Goal: Complete application form: Complete application form

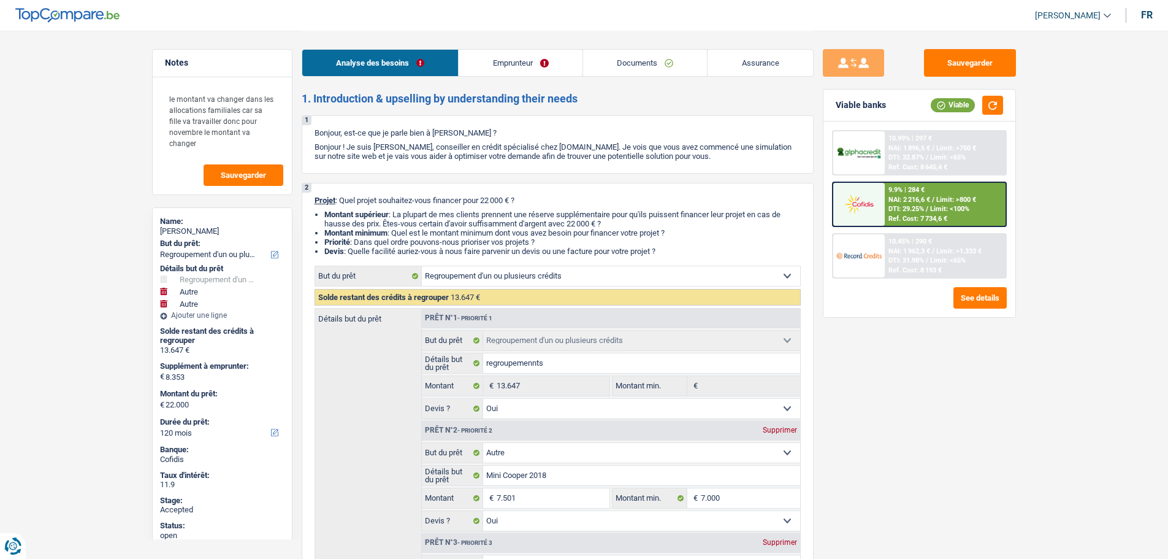
select select "refinancing"
select select "other"
select select "120"
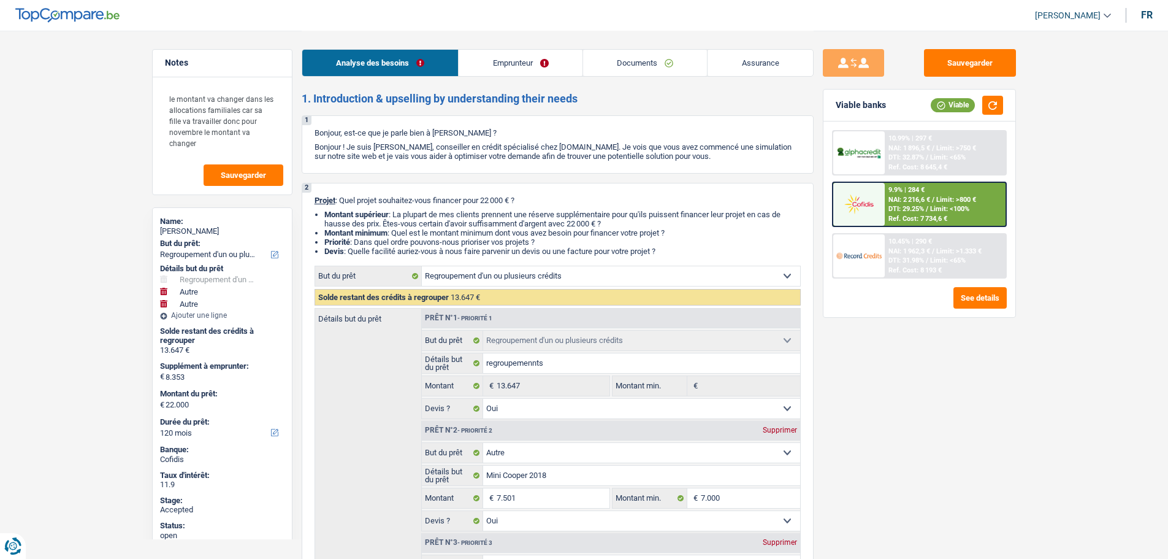
select select "refinancing"
select select "yes"
select select "other"
select select "yes"
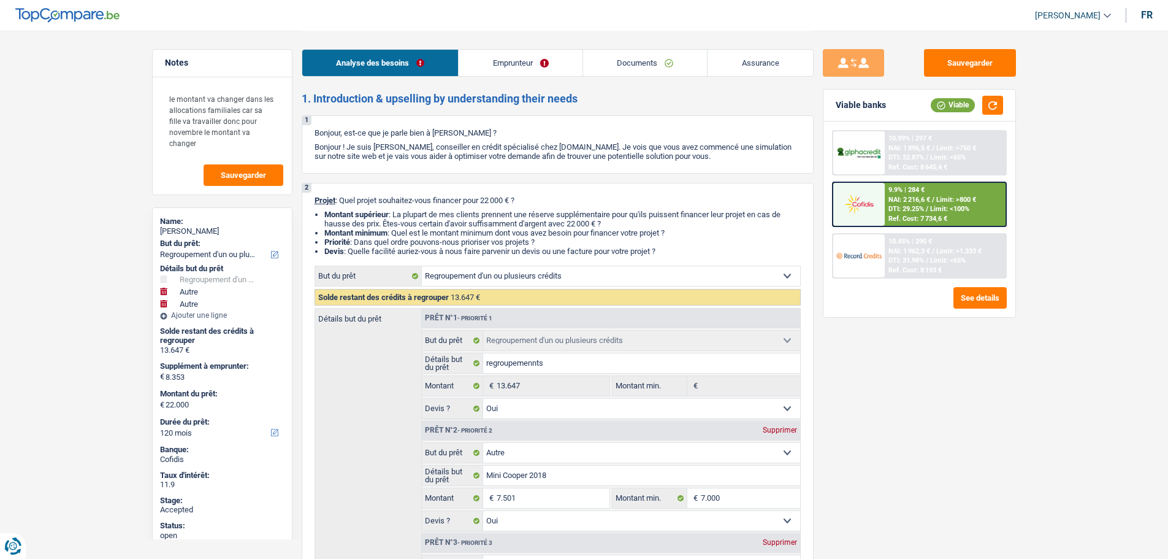
select select "other"
select select "120"
select select "publicEmployee"
select select "netSalary"
select select "mealVouchers"
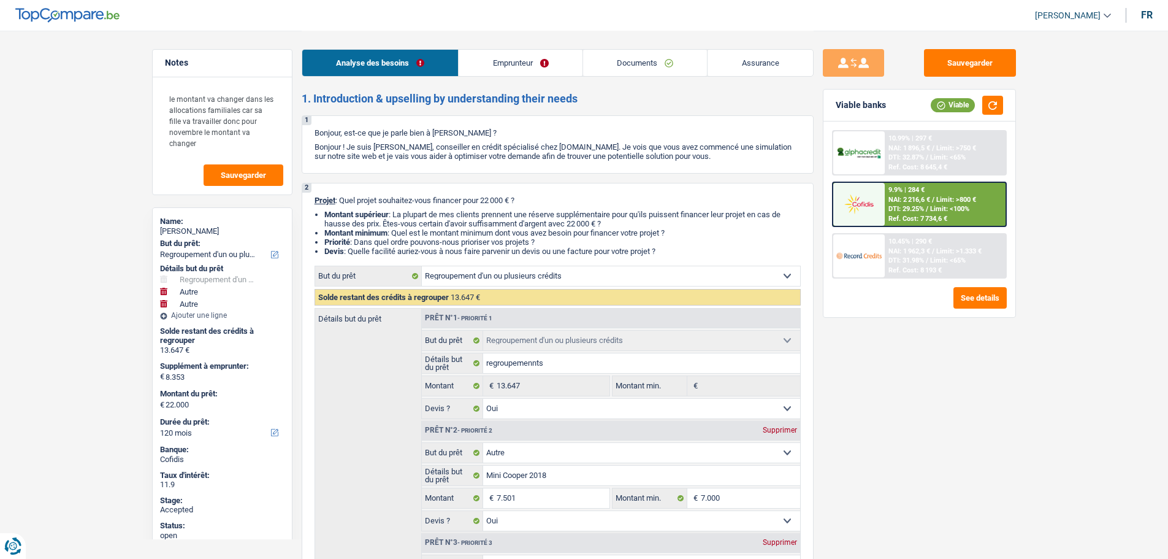
select select "familyAllowances"
select select "ownerWithMortgage"
select select "mortgage"
select select "240"
select select "personalLoan"
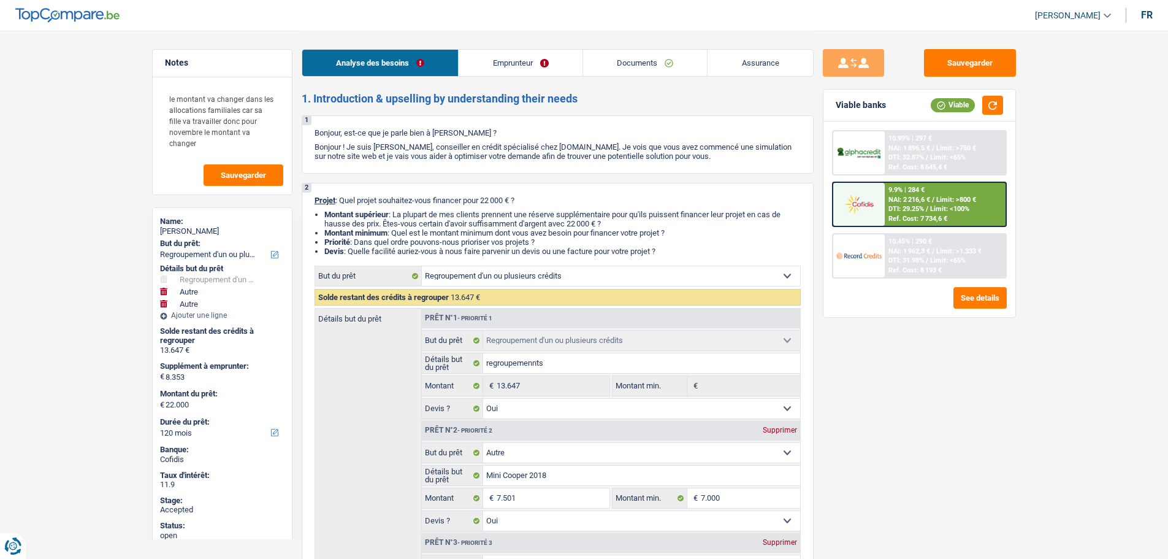
select select "smallWorks"
select select "60"
select select "refinancing"
select select "yes"
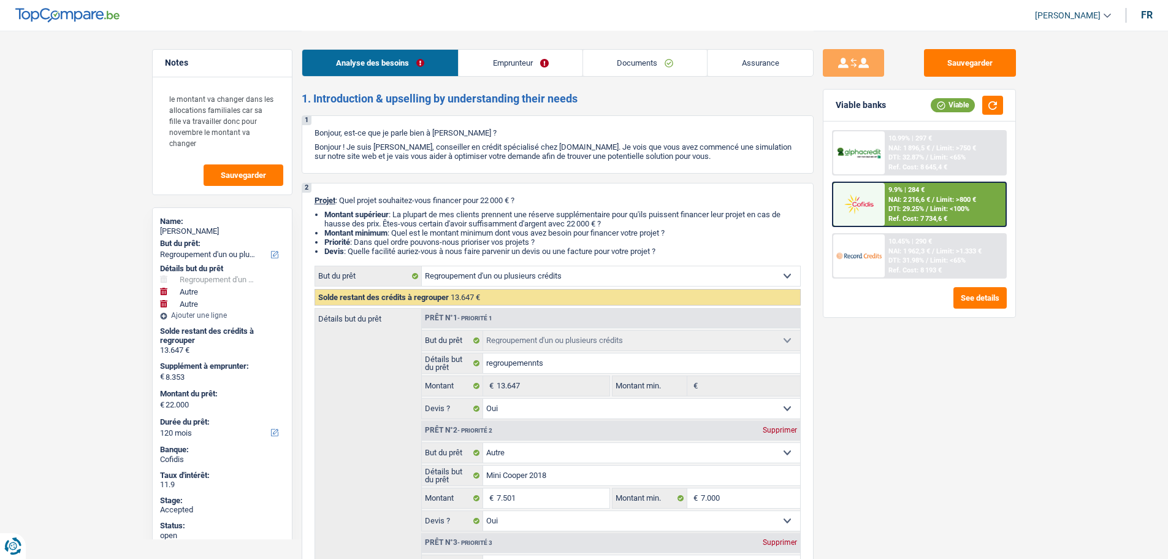
select select "other"
select select "yes"
select select "other"
select select "120"
click at [507, 66] on link "Emprunteur" at bounding box center [521, 63] width 124 height 26
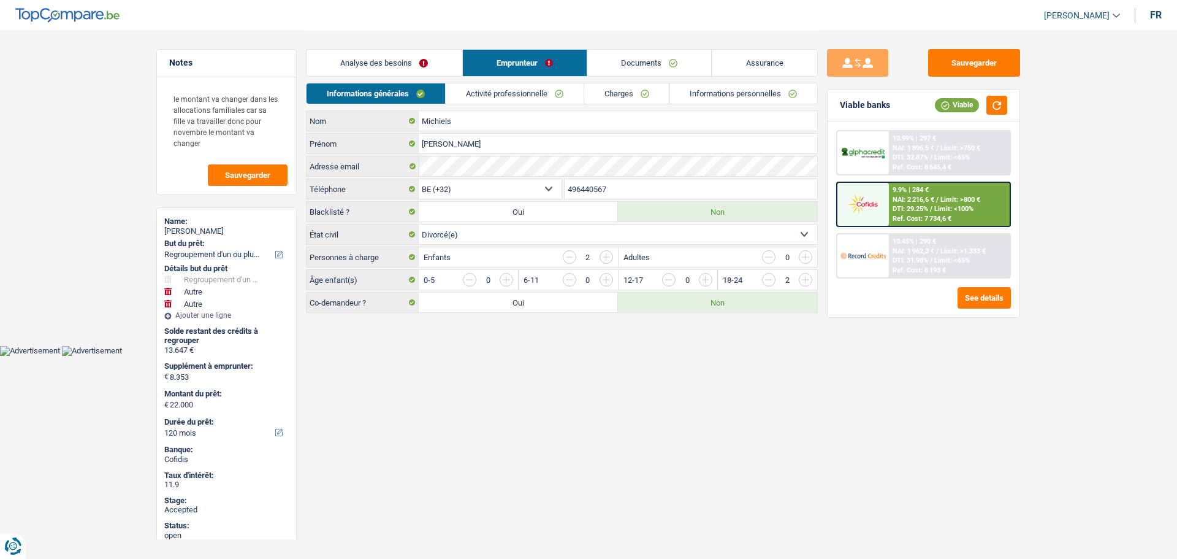
click at [616, 58] on link "Documents" at bounding box center [649, 63] width 124 height 26
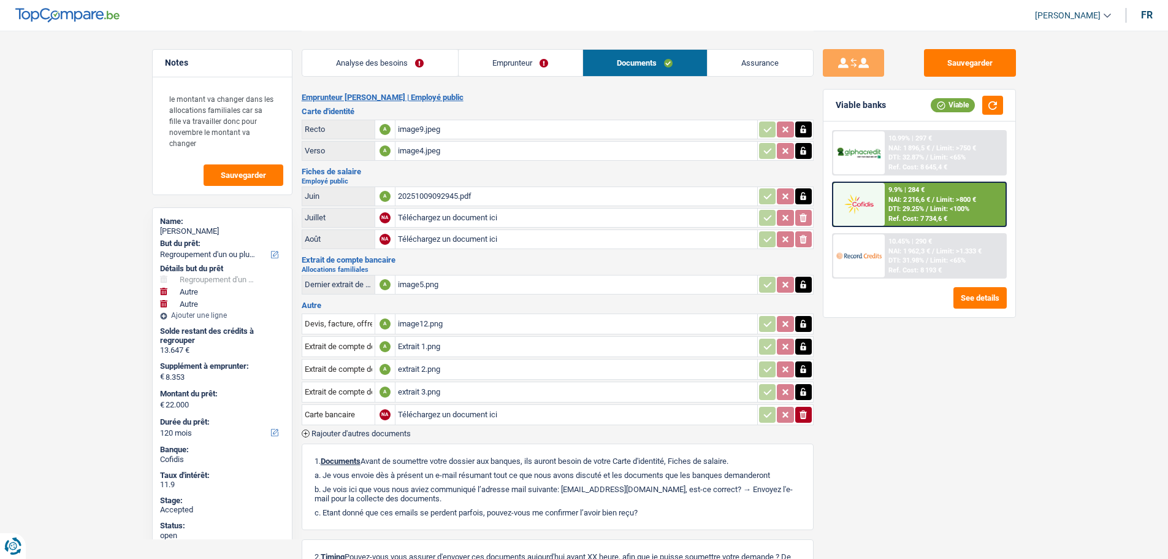
click at [741, 67] on link "Assurance" at bounding box center [760, 63] width 105 height 26
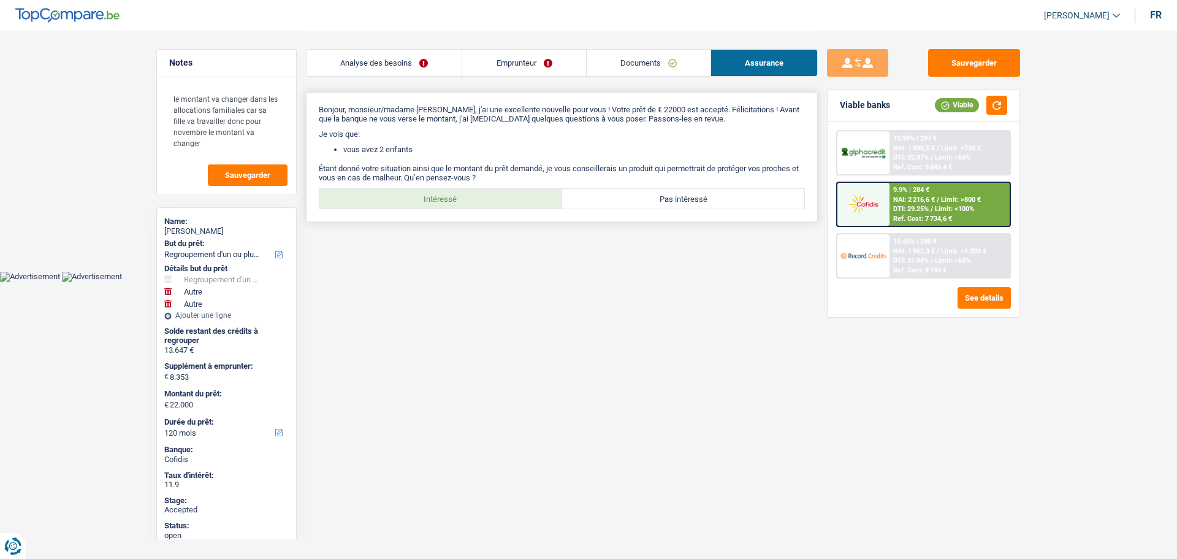
click at [463, 204] on label "Intéressé" at bounding box center [440, 199] width 243 height 20
click at [463, 204] on input "Intéressé" at bounding box center [440, 199] width 243 height 20
radio input "true"
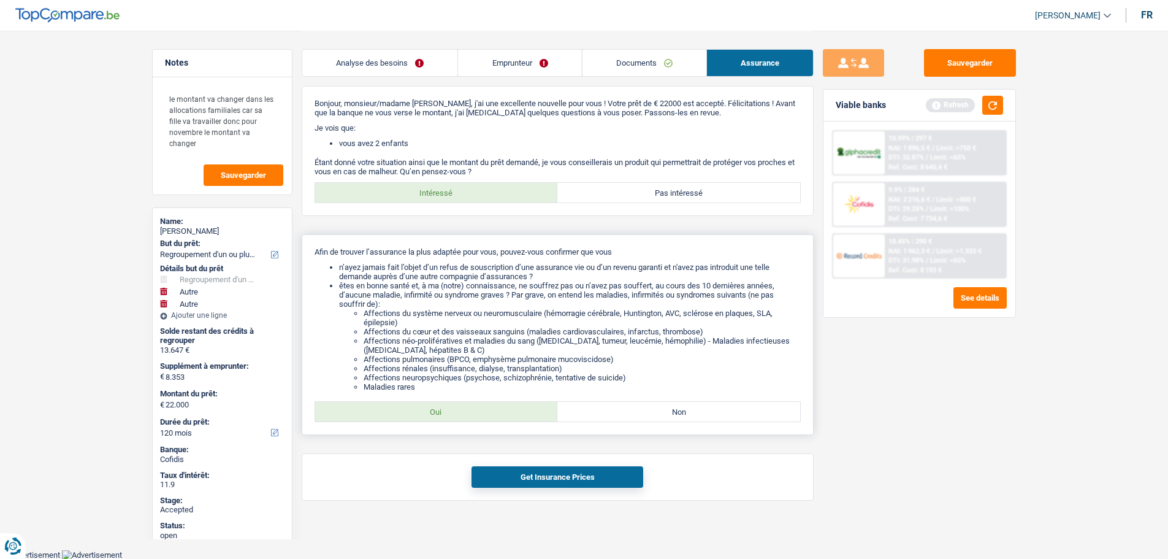
click at [477, 405] on label "Oui" at bounding box center [436, 412] width 243 height 20
click at [477, 405] on input "Oui" at bounding box center [436, 412] width 243 height 20
radio input "true"
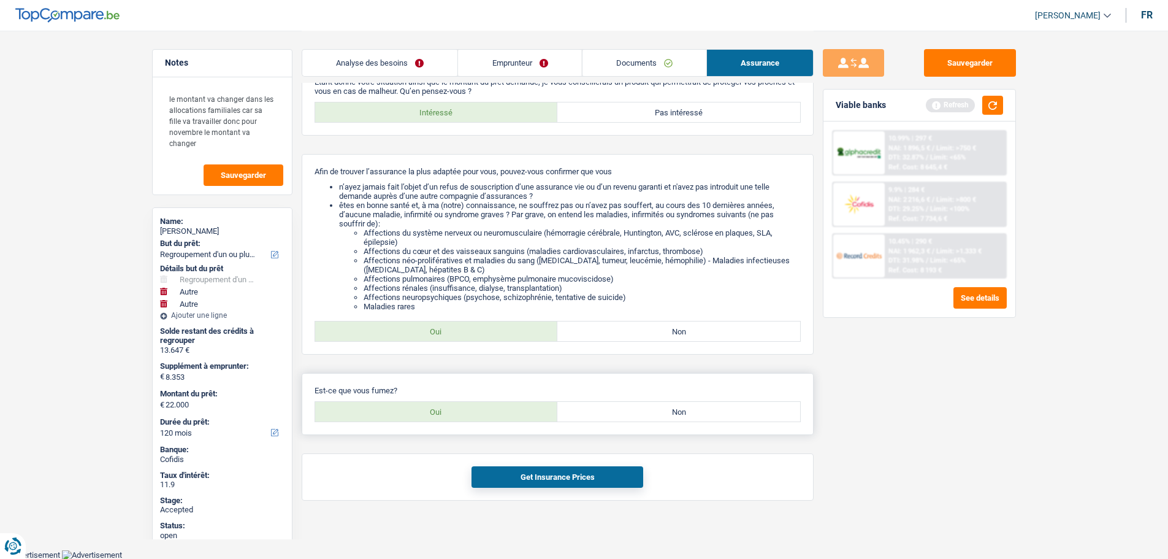
click at [652, 421] on label "Non" at bounding box center [678, 412] width 243 height 20
click at [652, 421] on input "Non" at bounding box center [678, 412] width 243 height 20
radio input "true"
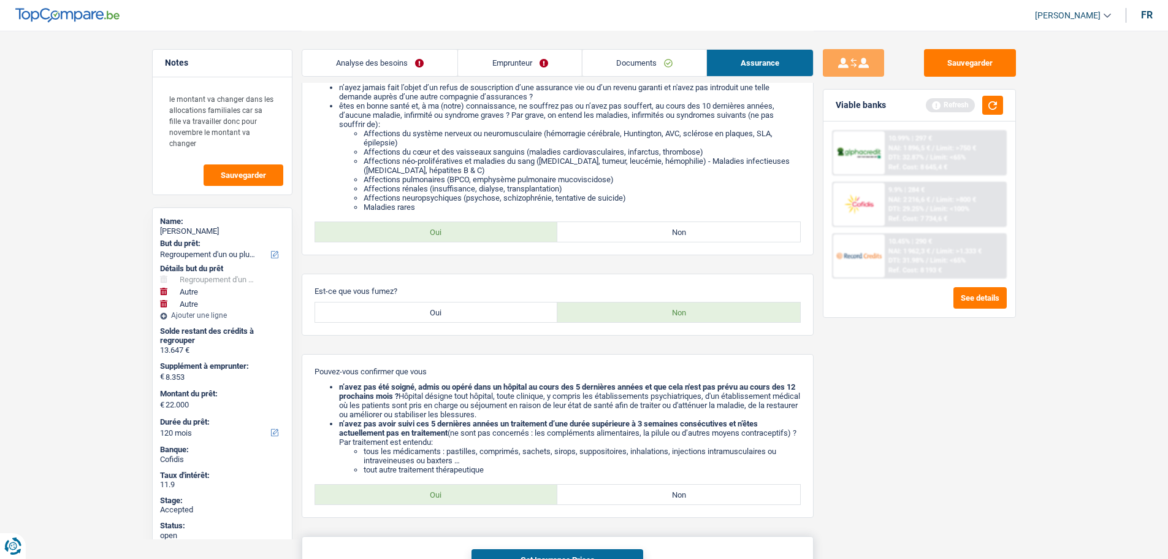
scroll to position [269, 0]
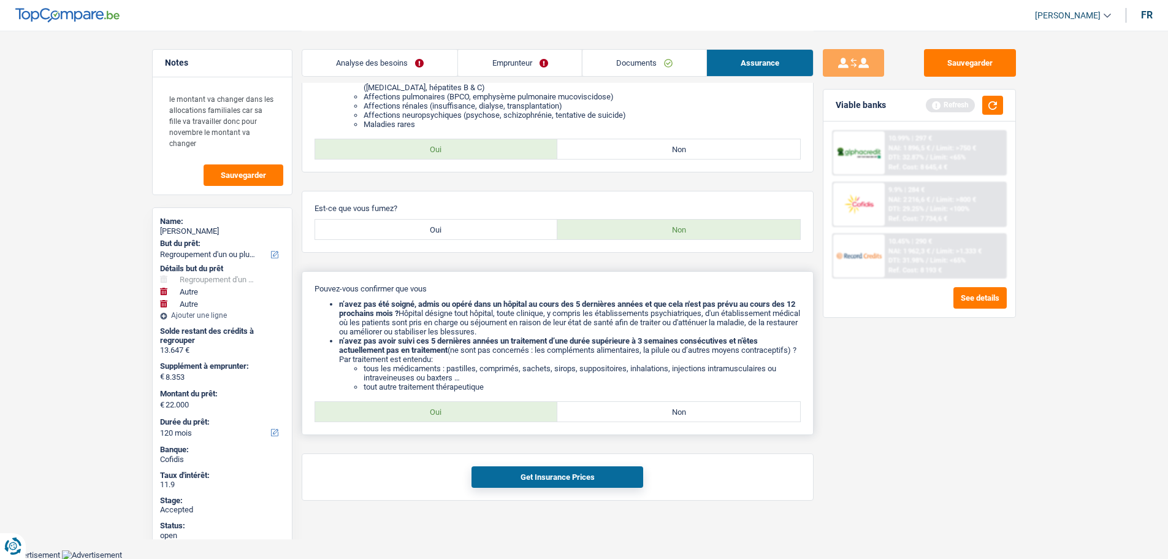
click at [447, 402] on label "Oui" at bounding box center [436, 412] width 243 height 20
click at [447, 402] on input "Oui" at bounding box center [436, 412] width 243 height 20
radio input "true"
click at [612, 476] on button "Get Insurance Prices" at bounding box center [558, 476] width 172 height 21
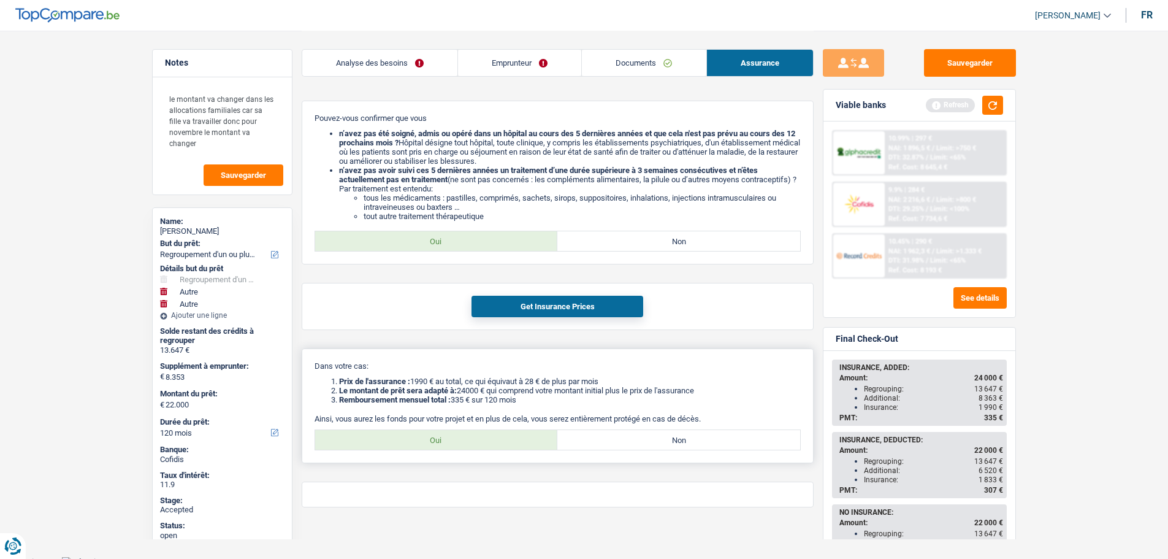
scroll to position [446, 0]
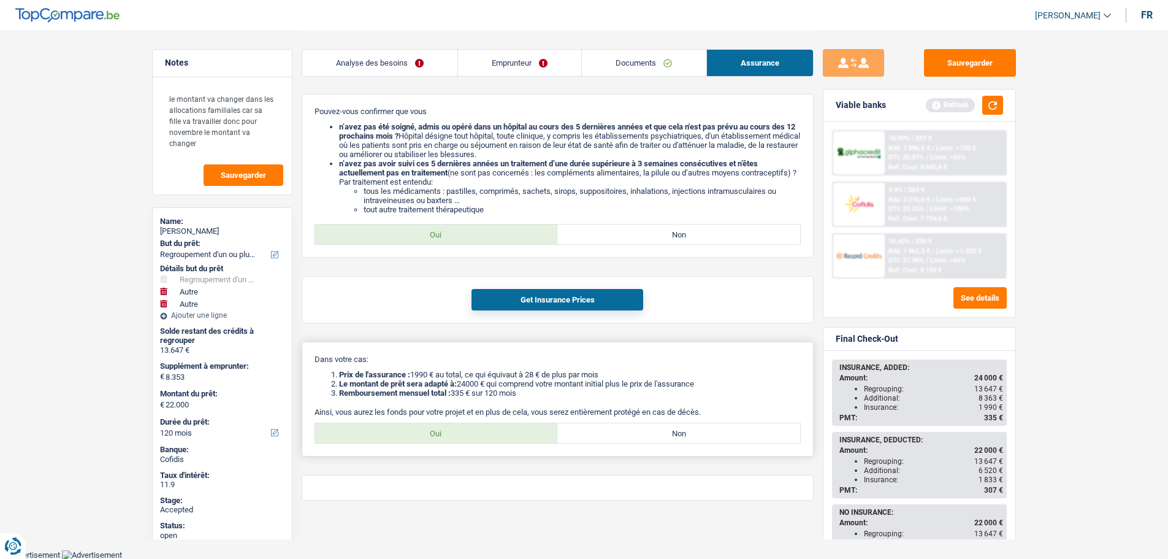
click at [464, 430] on label "Oui" at bounding box center [436, 433] width 243 height 20
click at [464, 430] on input "Oui" at bounding box center [436, 433] width 243 height 20
radio input "true"
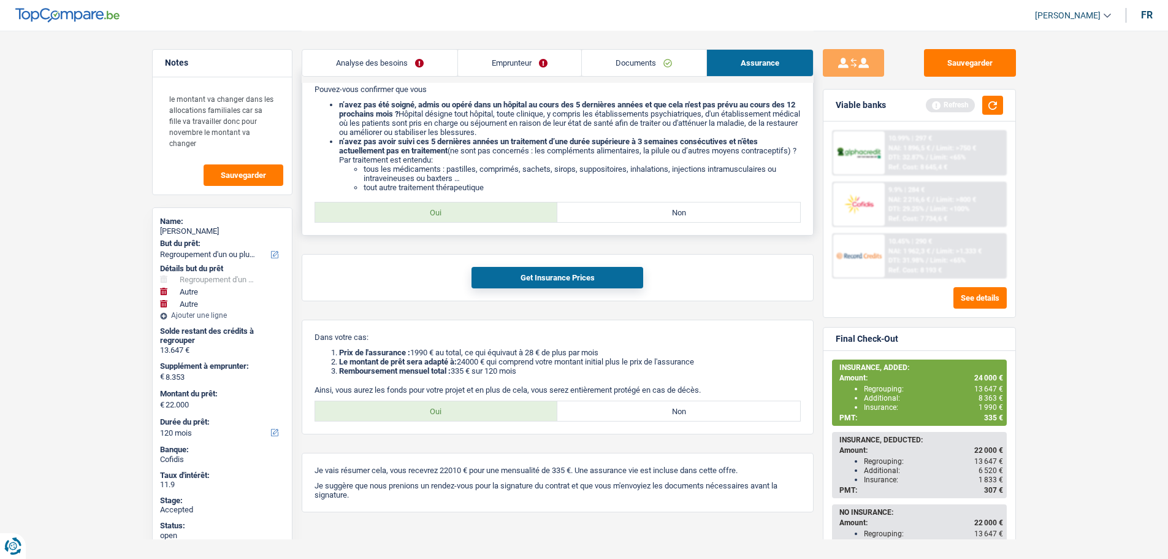
scroll to position [480, 0]
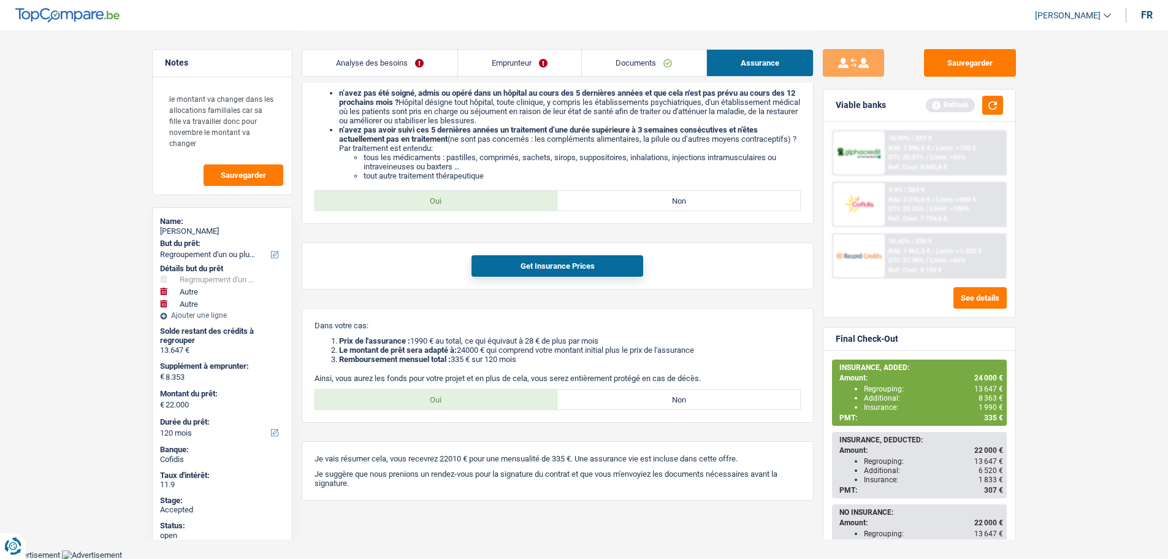
click at [1057, 12] on span "[PERSON_NAME]" at bounding box center [1068, 15] width 66 height 10
click at [1041, 114] on button "SO" at bounding box center [1045, 112] width 109 height 25
select select "refinancing"
select select "yes"
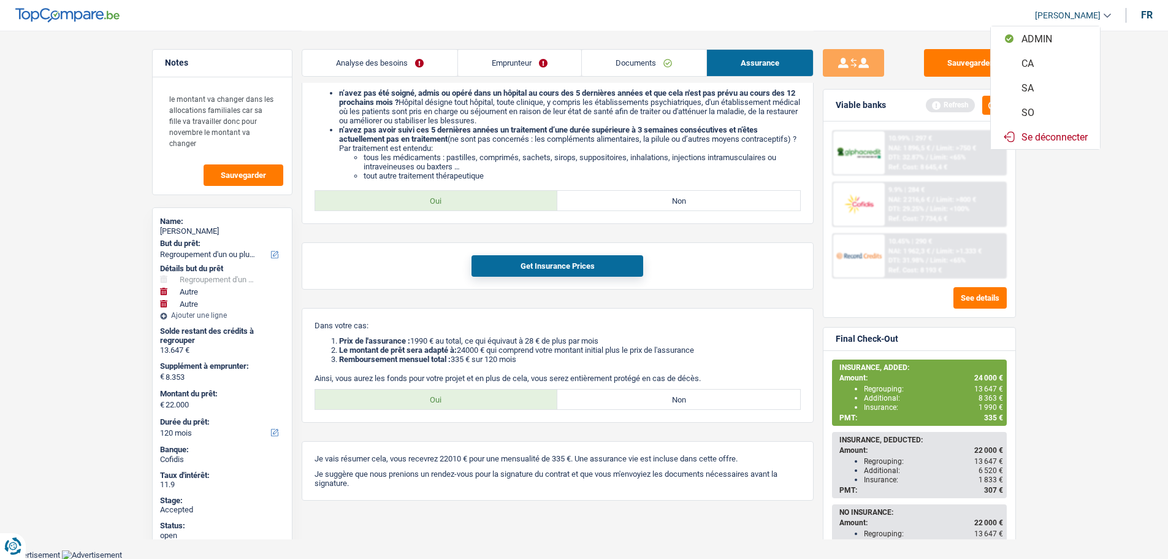
select select "other"
select select "yes"
select select "other"
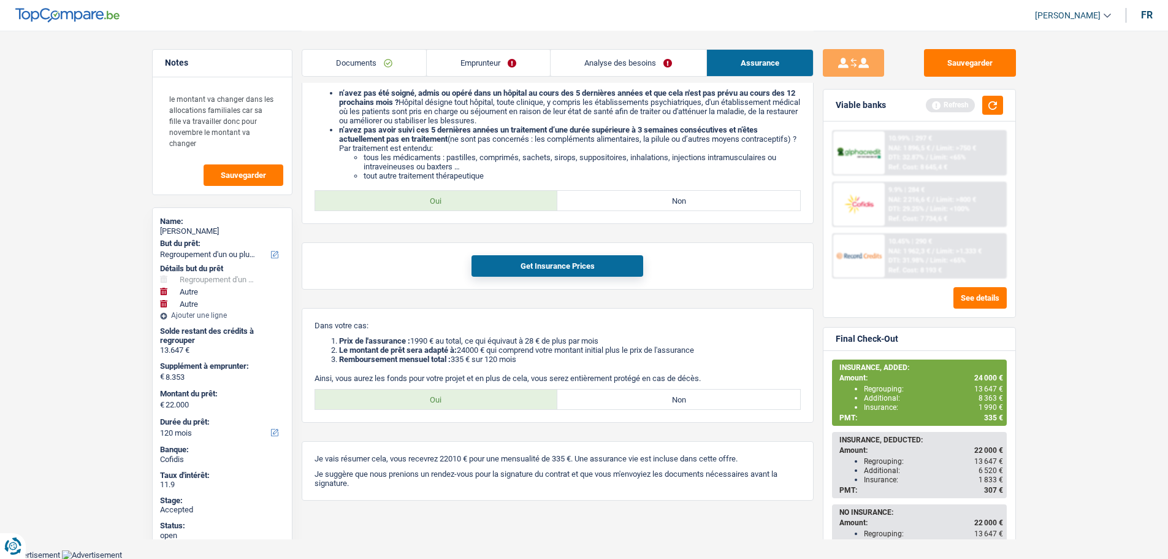
click at [619, 62] on link "Analyse des besoins" at bounding box center [628, 63] width 155 height 26
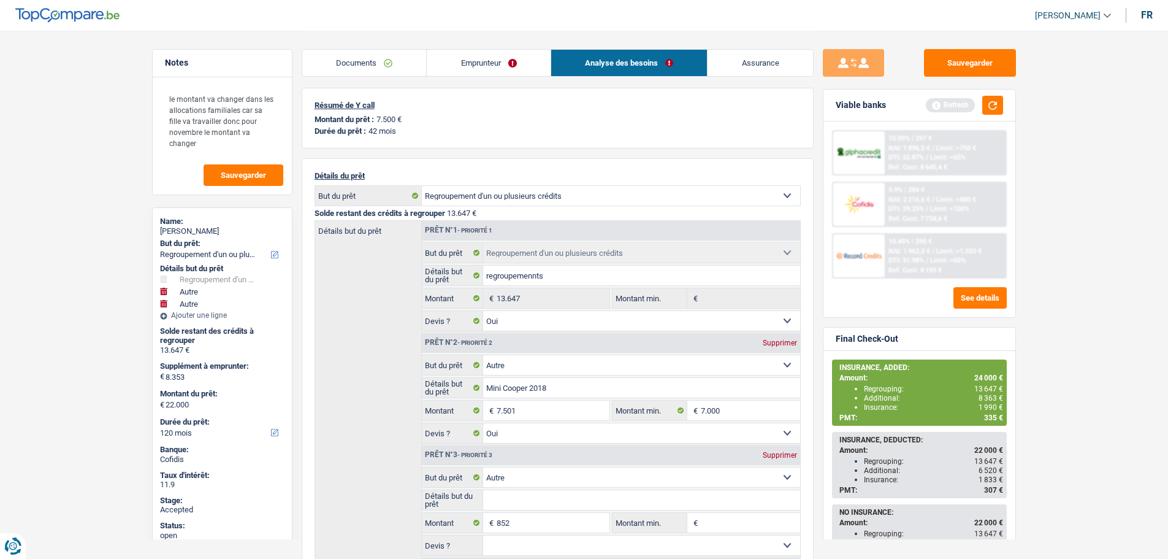
scroll to position [0, 0]
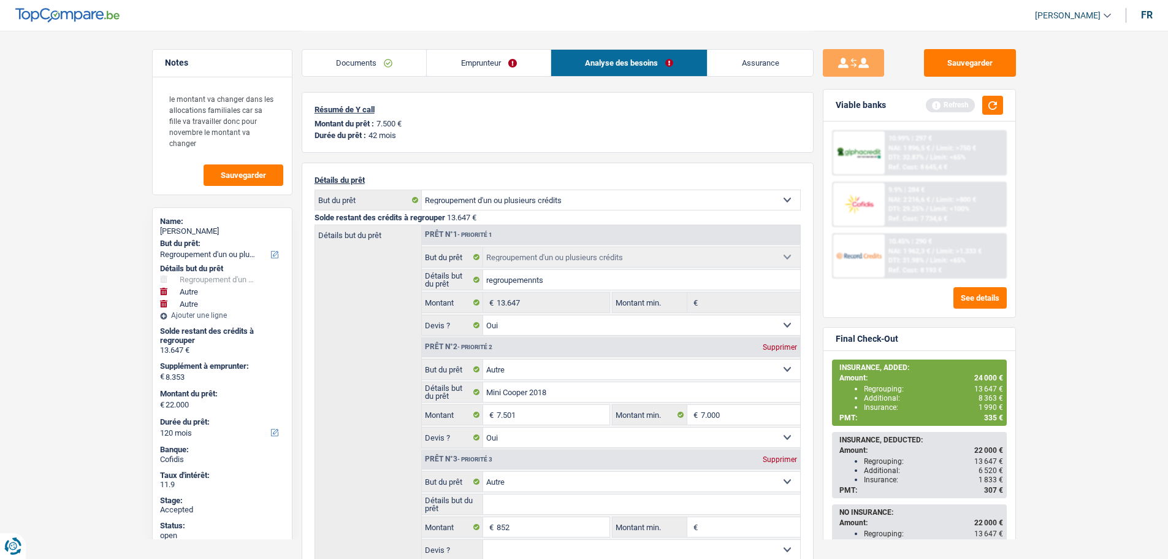
click at [456, 60] on link "Emprunteur" at bounding box center [489, 63] width 124 height 26
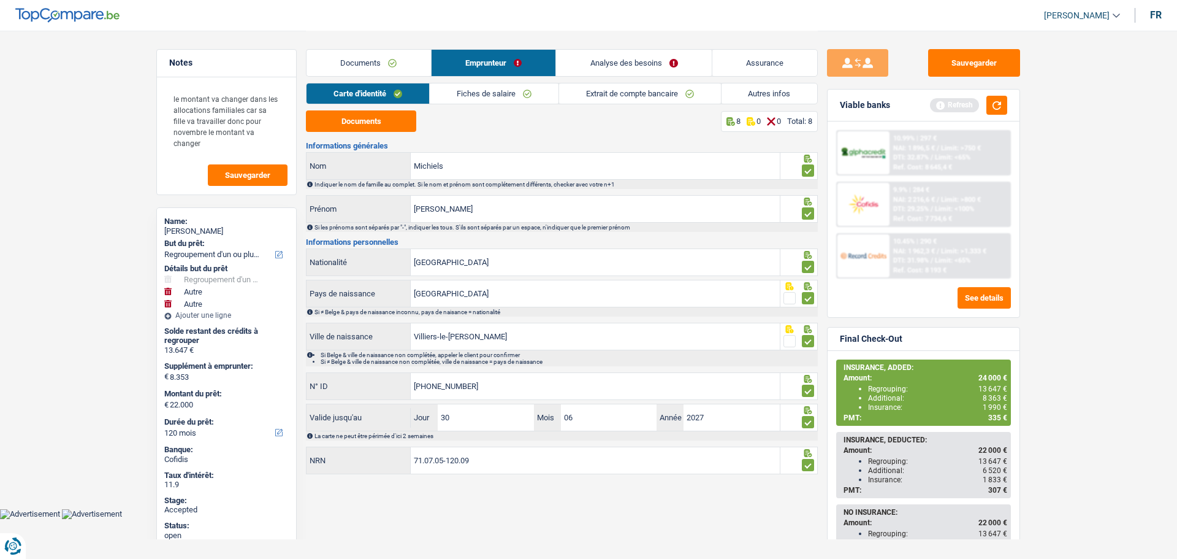
click at [789, 92] on link "Autres infos" at bounding box center [770, 93] width 96 height 20
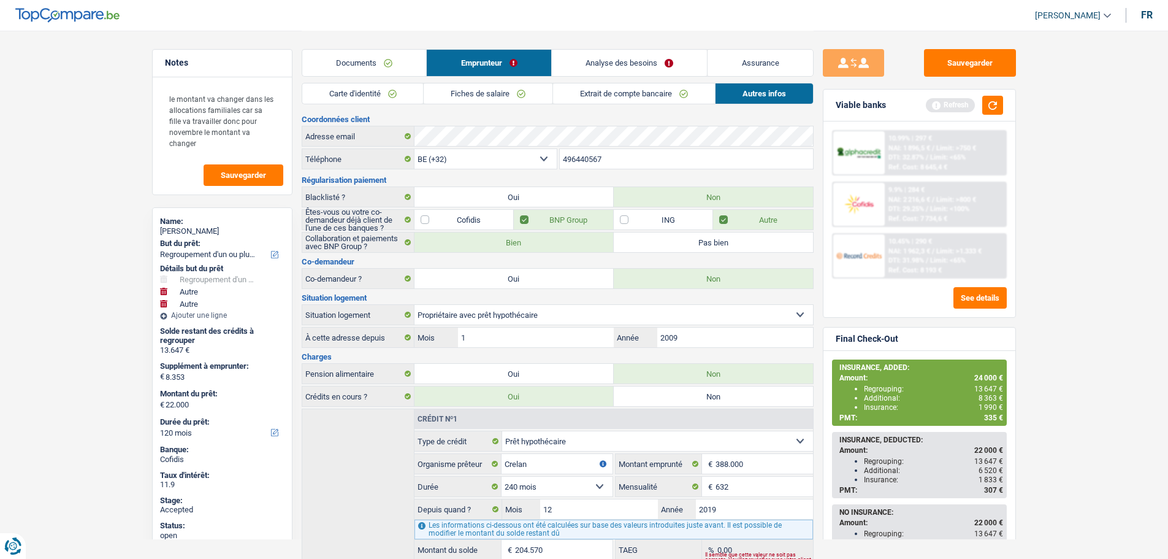
click at [640, 65] on link "Analyse des besoins" at bounding box center [630, 63] width 156 height 26
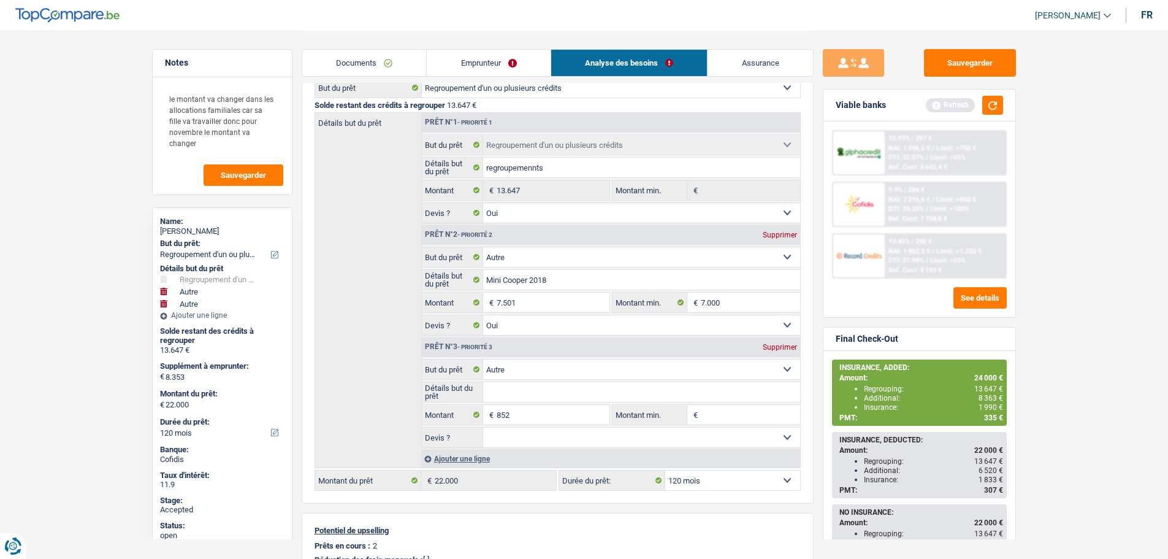
scroll to position [123, 0]
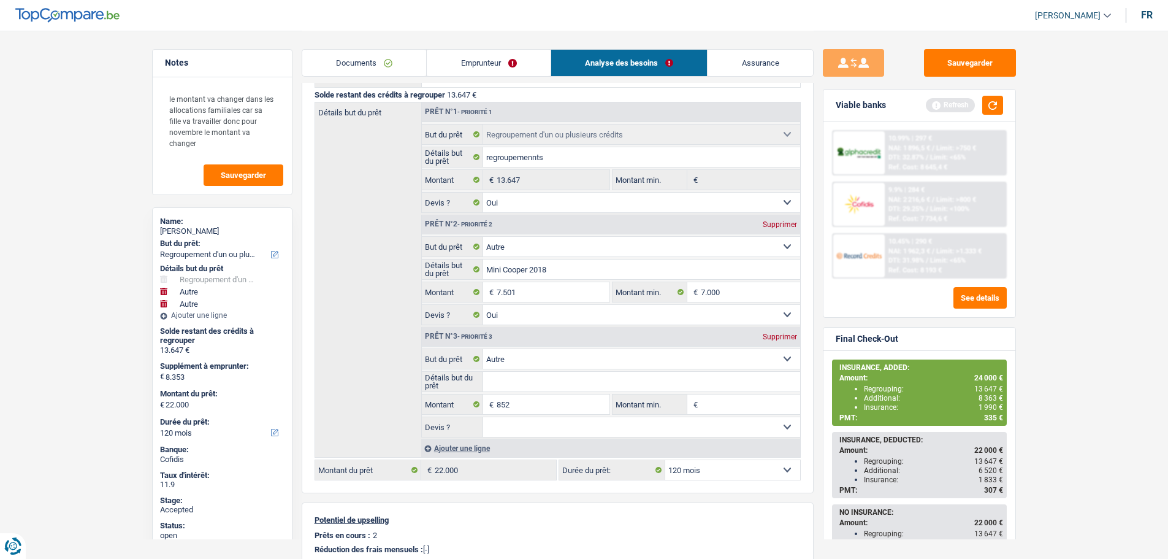
click at [453, 64] on link "Emprunteur" at bounding box center [489, 63] width 124 height 26
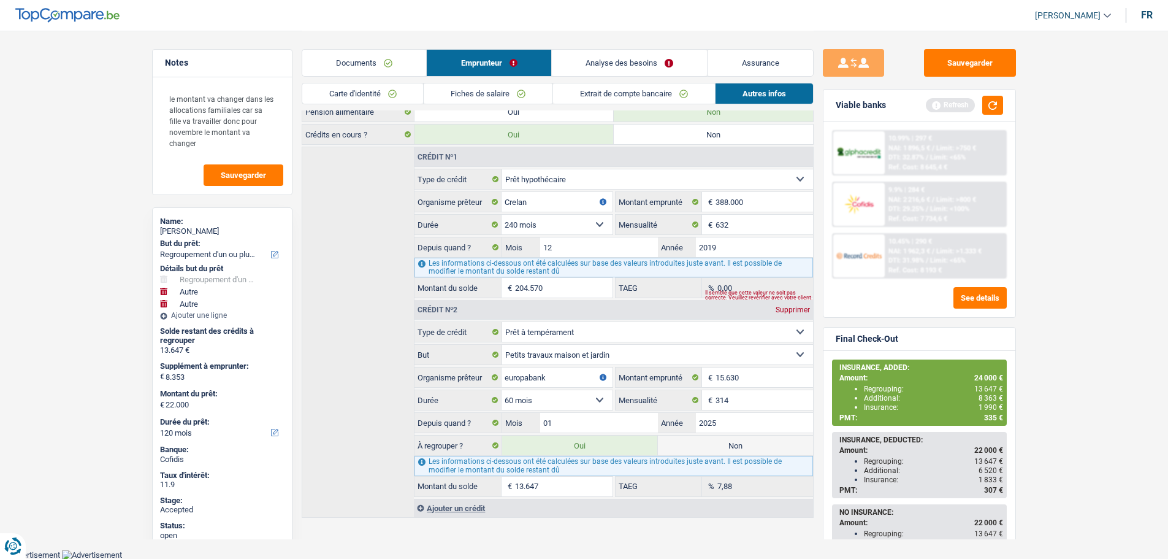
scroll to position [262, 0]
click at [554, 483] on input "13.647" at bounding box center [563, 486] width 97 height 20
drag, startPoint x: 173, startPoint y: 97, endPoint x: 233, endPoint y: 129, distance: 68.3
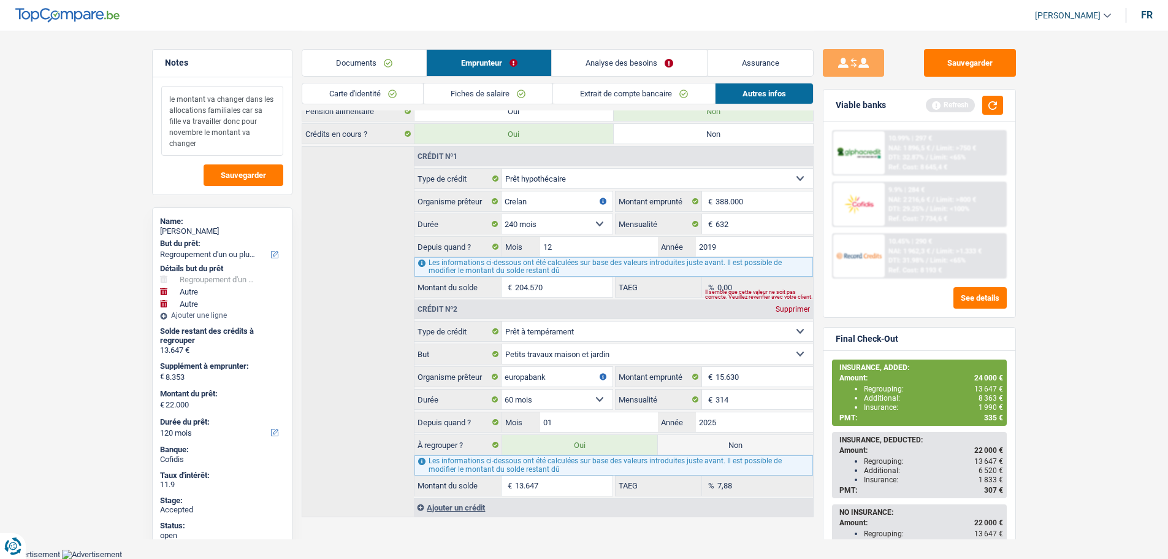
click at [233, 129] on textarea "le montant va changer dans les allocations familiales car sa fille va travaille…" at bounding box center [222, 121] width 122 height 70
click at [214, 134] on textarea "le montant va changer dans les allocations familiales car sa fille va travaille…" at bounding box center [222, 121] width 122 height 70
drag, startPoint x: 206, startPoint y: 139, endPoint x: 169, endPoint y: 97, distance: 55.6
click at [169, 97] on textarea "le montant va changer dans les allocations familiales car sa fille va travaille…" at bounding box center [222, 121] width 122 height 70
click at [541, 480] on input "13.647" at bounding box center [563, 486] width 97 height 20
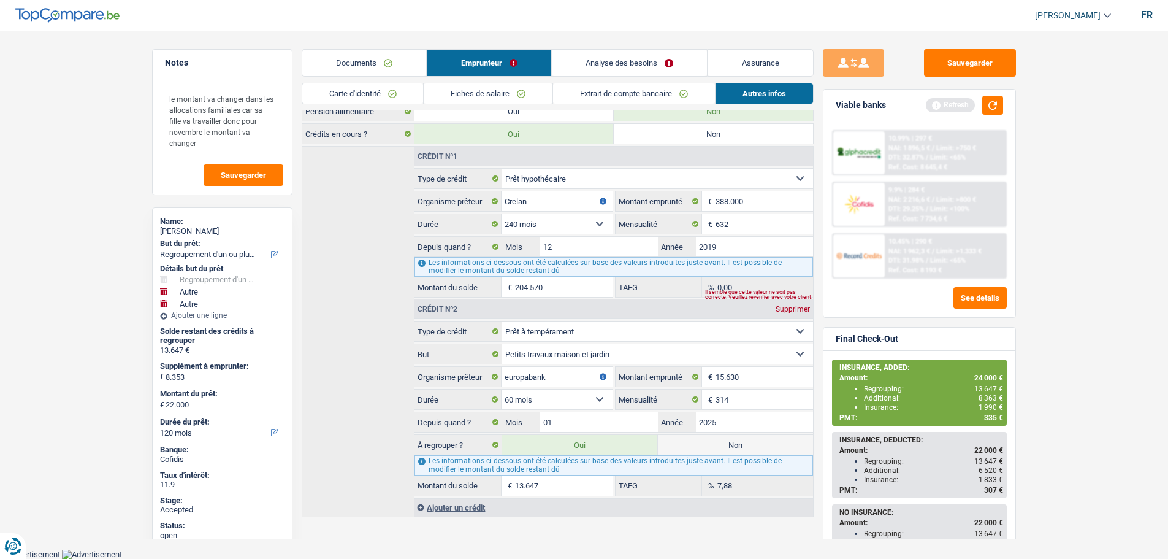
click at [541, 480] on input "13.647" at bounding box center [563, 486] width 97 height 20
click at [366, 446] on div "Crédit nº1 Carte ou ouverture de crédit Prêt hypothécaire Vente à tempérament P…" at bounding box center [558, 331] width 512 height 371
click at [640, 64] on link "Analyse des besoins" at bounding box center [630, 63] width 156 height 26
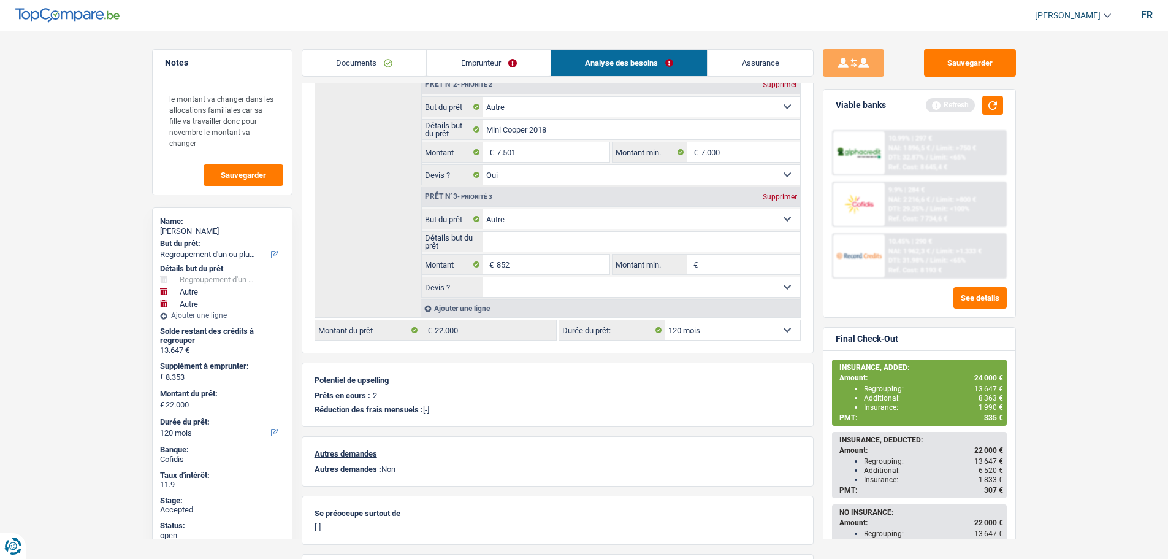
click at [987, 399] on span "8 363 €" at bounding box center [991, 398] width 25 height 9
click at [381, 234] on div "Détails but du prêt Prêt n°1 - Priorité 1 Confort maison: meubles, textile, pei…" at bounding box center [558, 140] width 486 height 356
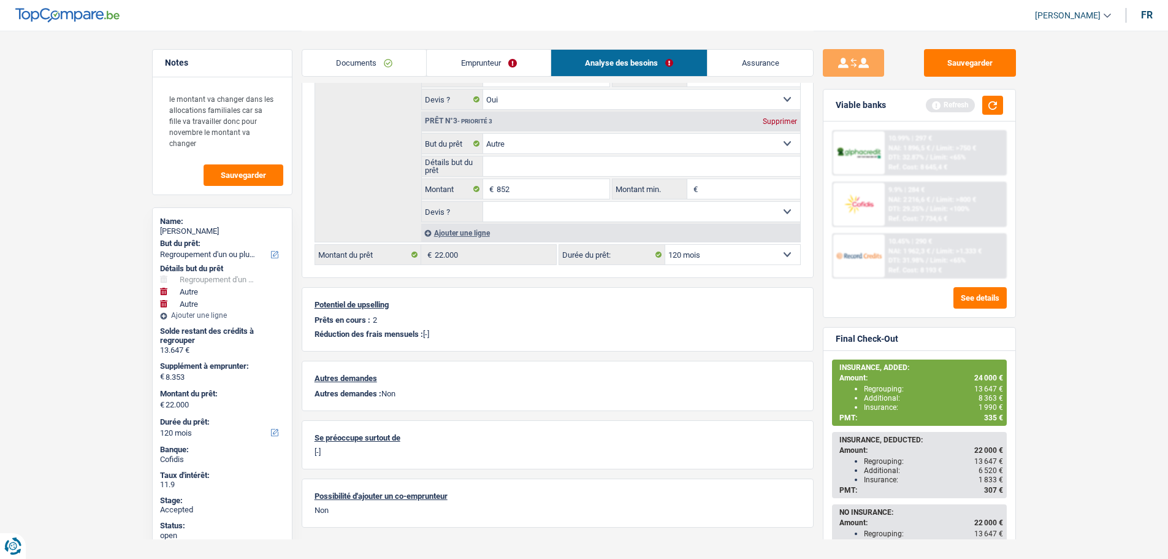
scroll to position [356, 0]
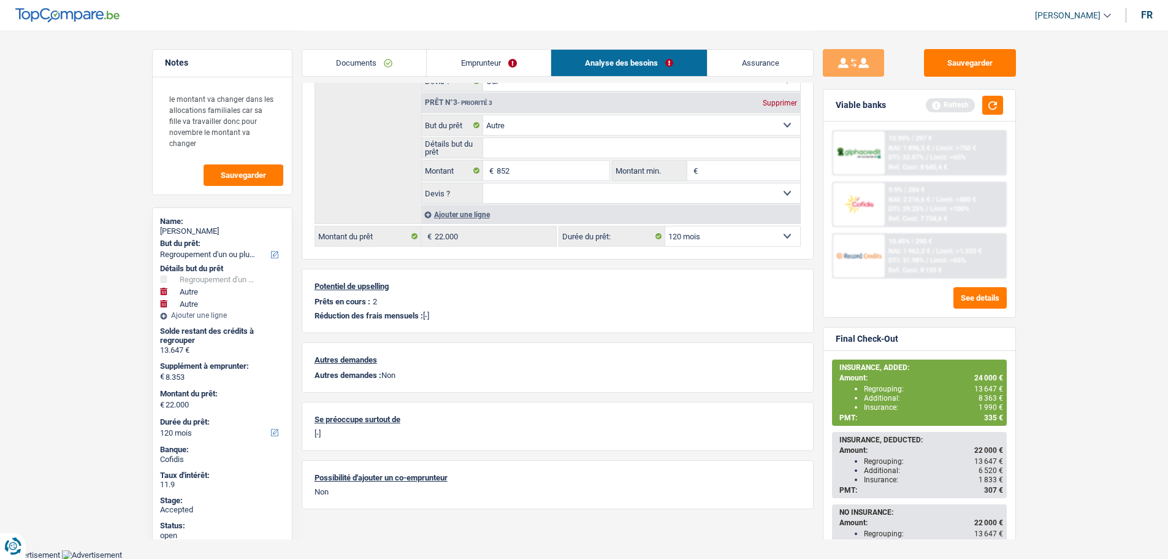
click at [744, 51] on link "Assurance" at bounding box center [760, 63] width 105 height 26
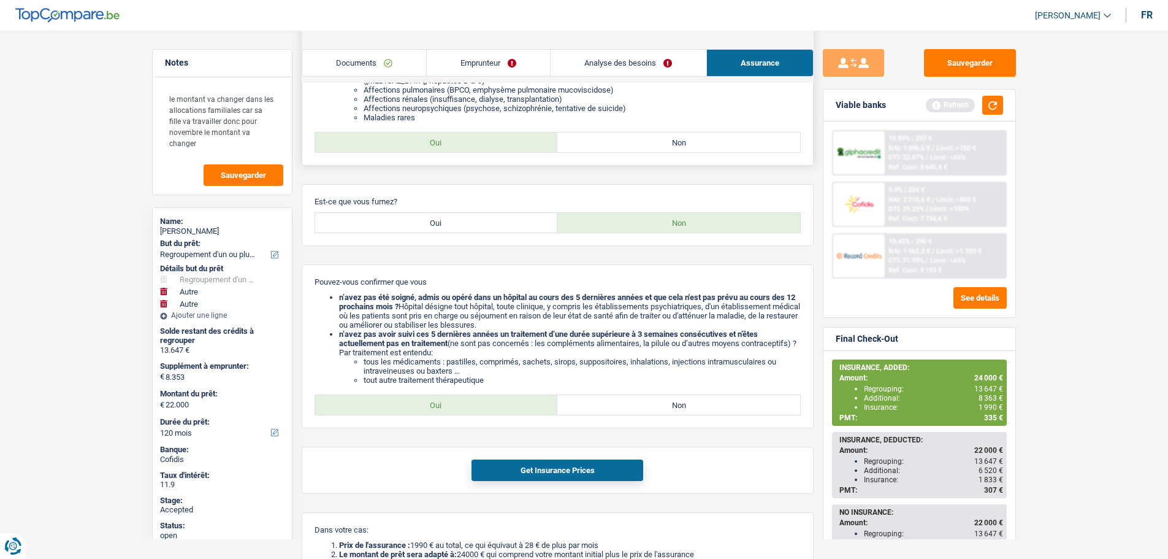
scroll to position [112, 0]
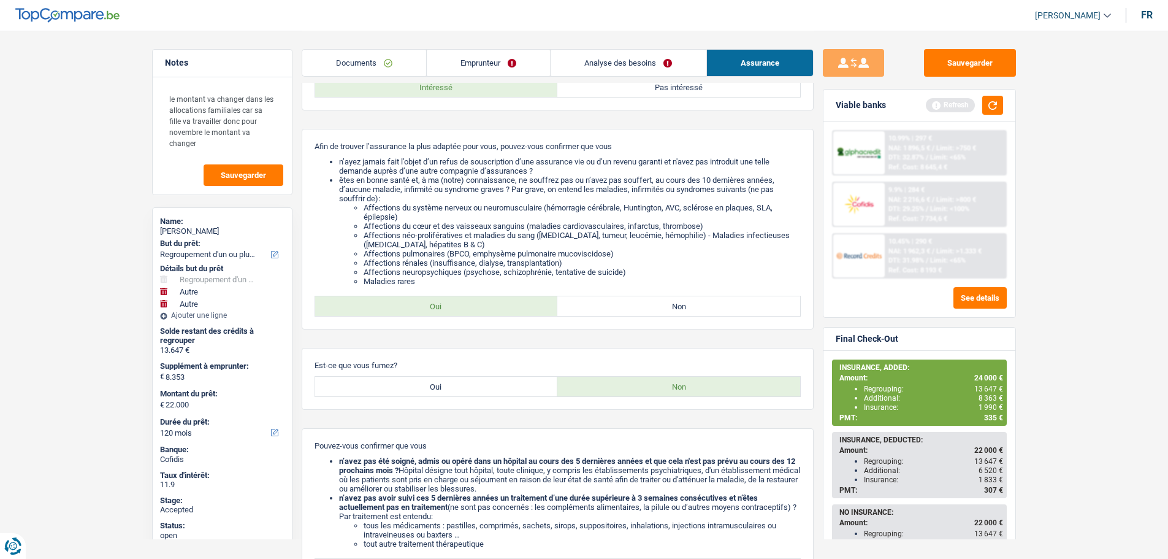
click at [489, 64] on link "Emprunteur" at bounding box center [488, 63] width 123 height 26
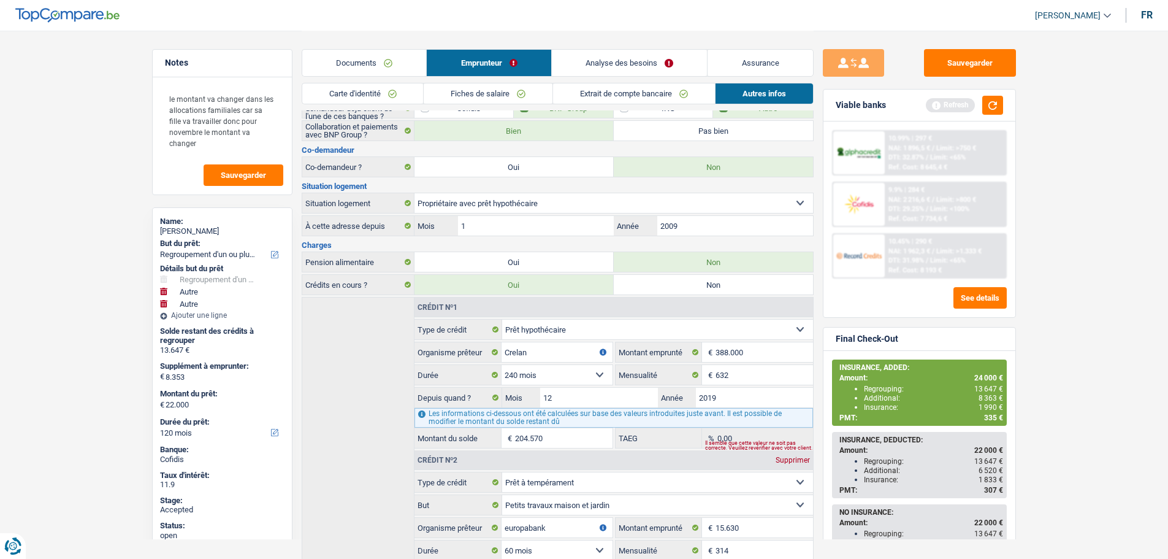
click at [351, 58] on link "Documents" at bounding box center [364, 63] width 124 height 26
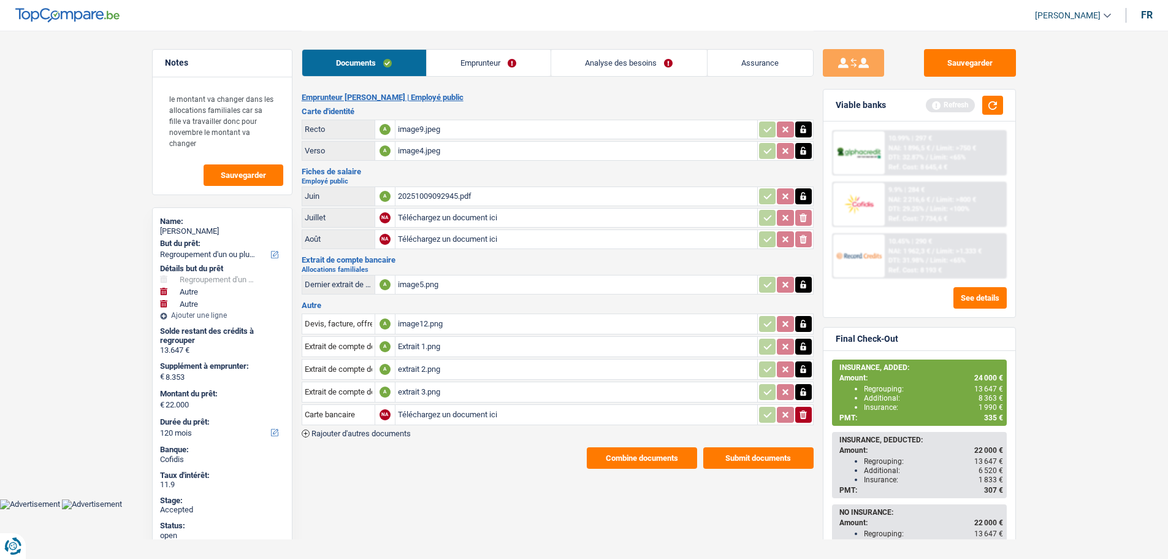
scroll to position [0, 0]
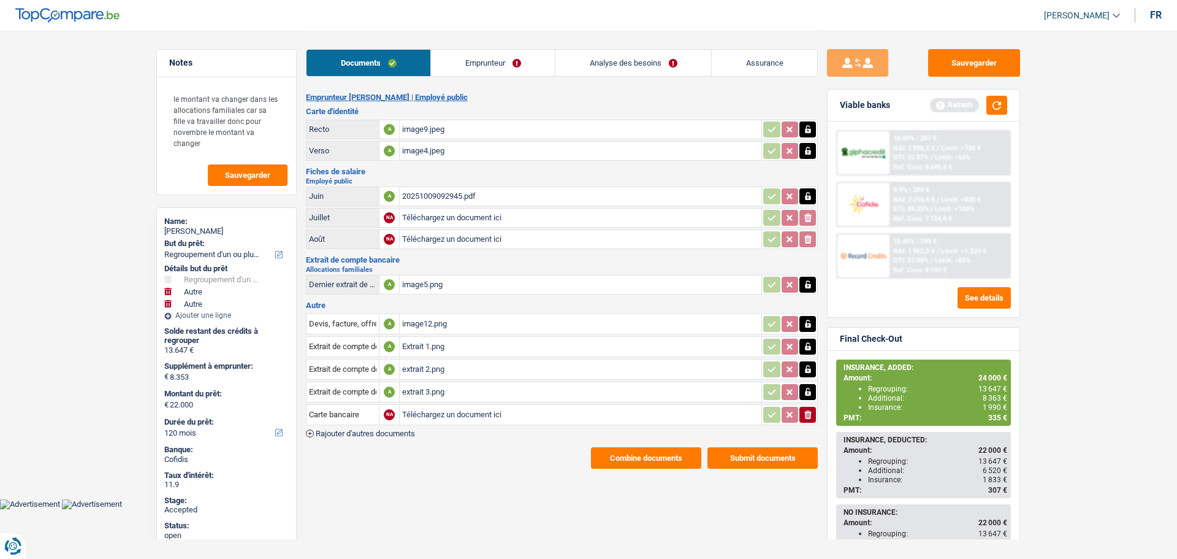
click at [680, 60] on link "Analyse des besoins" at bounding box center [634, 63] width 156 height 26
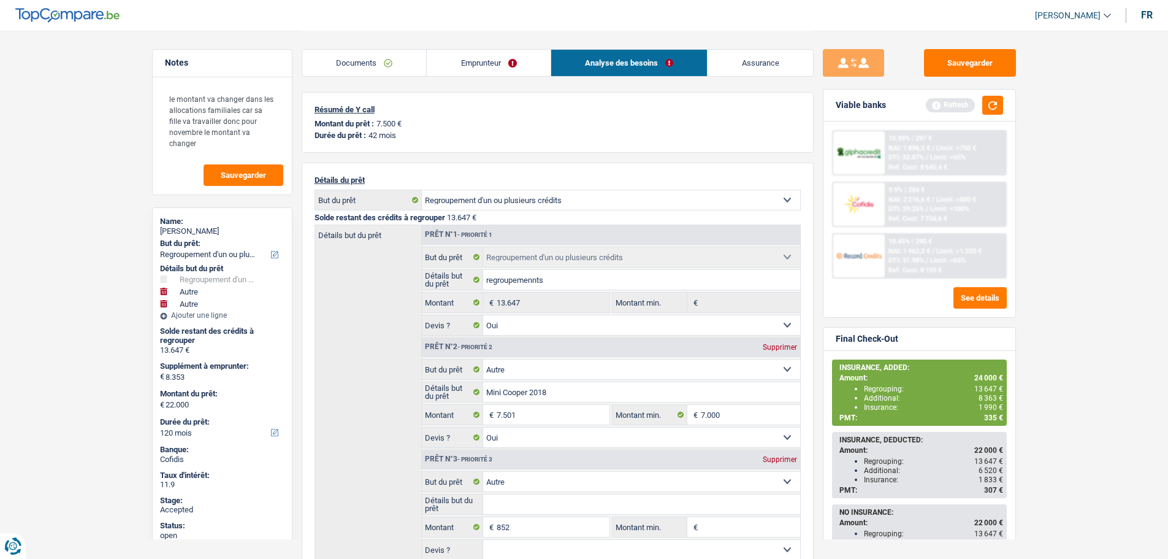
drag, startPoint x: 368, startPoint y: 134, endPoint x: 402, endPoint y: 134, distance: 33.7
click at [402, 134] on div "Durée du prêt : 42 mois" at bounding box center [558, 135] width 486 height 9
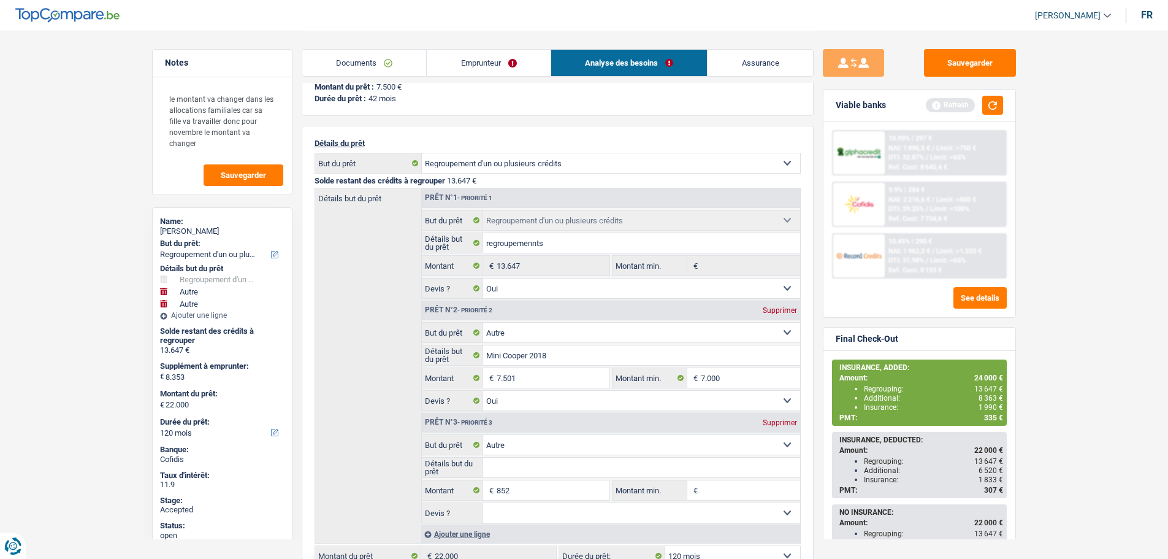
scroll to position [184, 0]
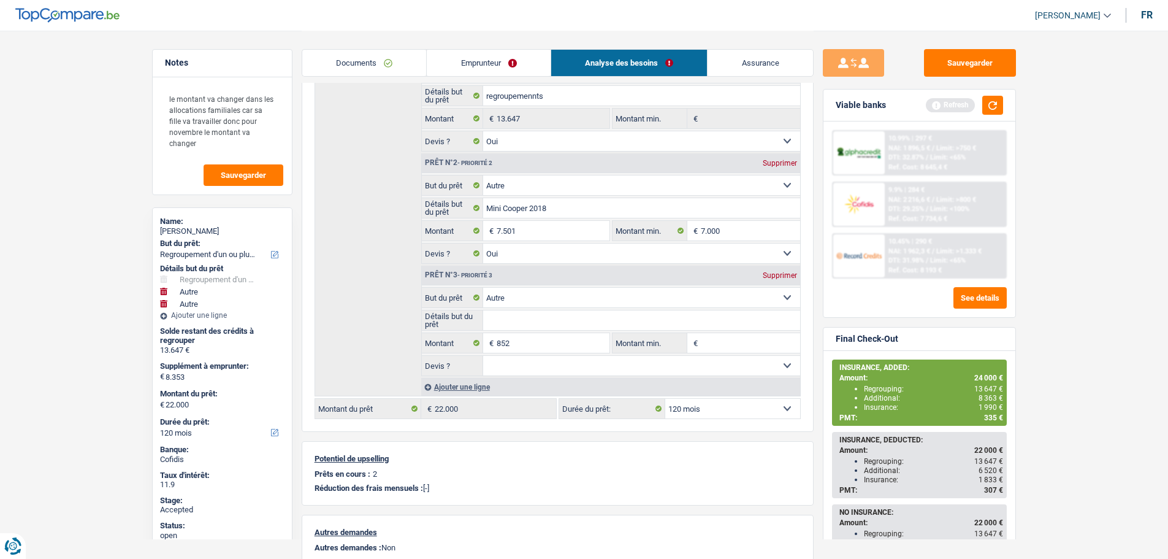
click at [725, 404] on select "12 mois 18 mois 24 mois 30 mois 36 mois 42 mois 48 mois 60 mois 72 mois 84 mois…" at bounding box center [732, 409] width 135 height 20
select select "84"
click at [665, 399] on select "12 mois 18 mois 24 mois 30 mois 36 mois 42 mois 48 mois 60 mois 72 mois 84 mois…" at bounding box center [732, 409] width 135 height 20
select select "84"
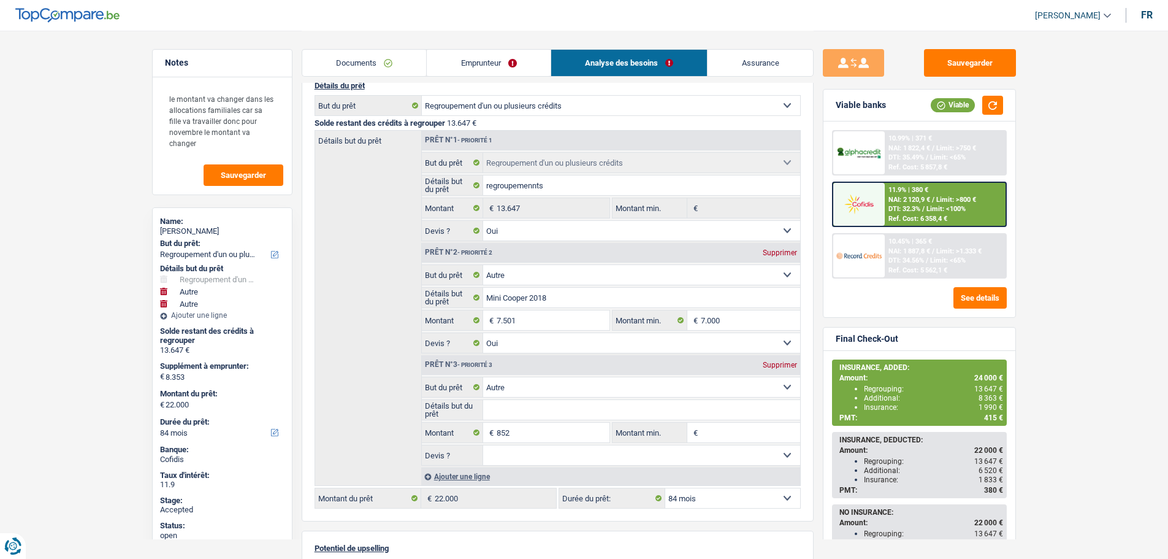
scroll to position [0, 0]
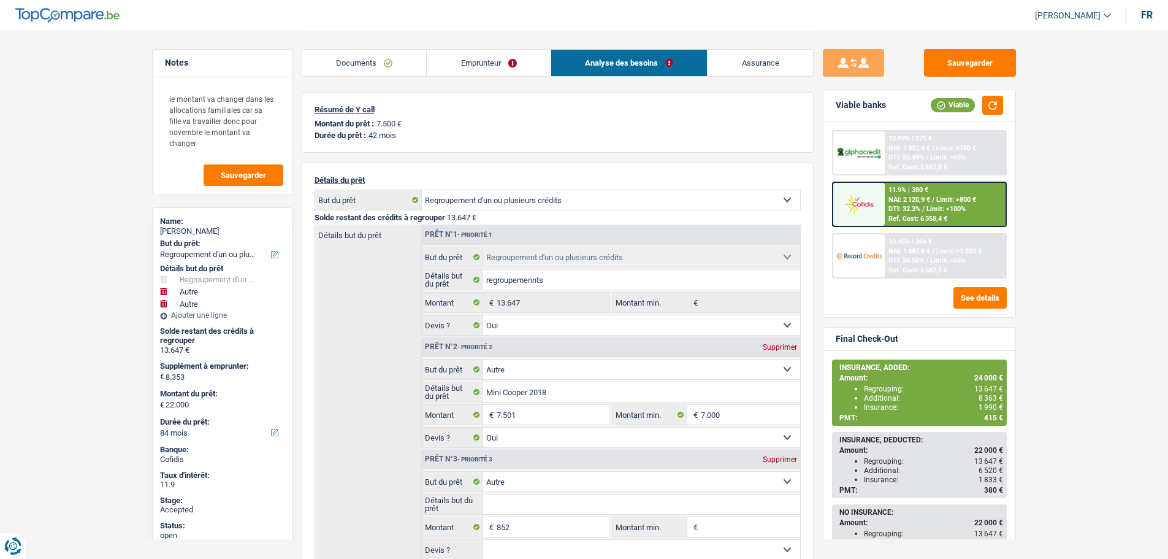
click at [326, 124] on p "Montant du prêt :" at bounding box center [344, 123] width 59 height 9
drag, startPoint x: 316, startPoint y: 124, endPoint x: 401, endPoint y: 131, distance: 84.9
click at [401, 131] on div "Montant du prêt : 7.500 € Durée du prêt : 42 mois" at bounding box center [558, 129] width 486 height 21
click at [421, 133] on div "Durée du prêt : 42 mois" at bounding box center [558, 135] width 486 height 9
drag, startPoint x: 400, startPoint y: 137, endPoint x: 307, endPoint y: 110, distance: 97.5
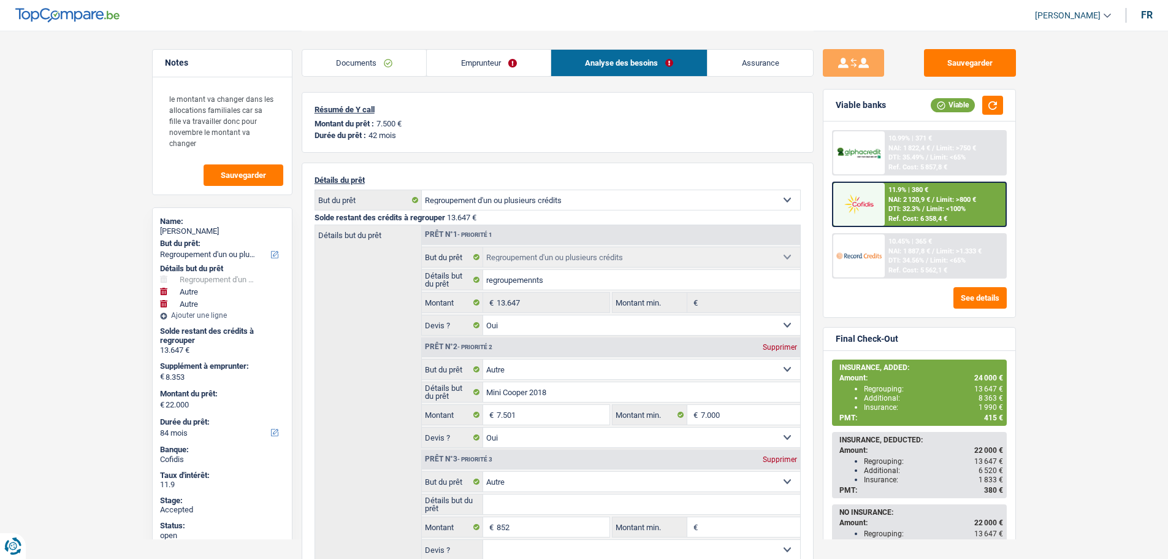
click at [307, 110] on div "Résumé de Y call Montant du prêt : 7.500 € Durée du prêt : 42 mois" at bounding box center [558, 122] width 512 height 61
click at [491, 68] on link "Emprunteur" at bounding box center [489, 63] width 124 height 26
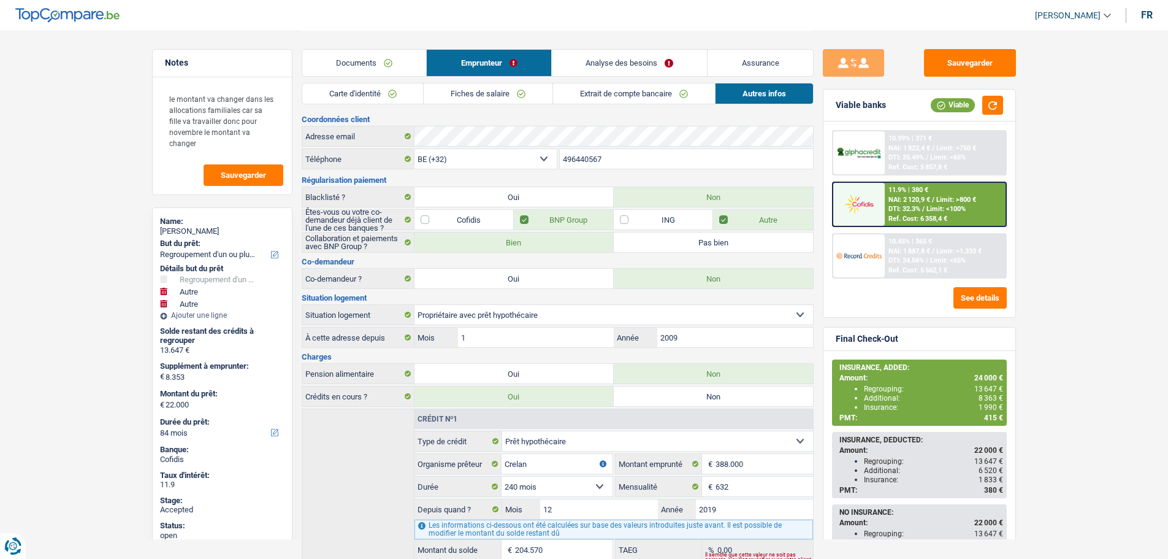
click at [607, 67] on link "Analyse des besoins" at bounding box center [630, 63] width 156 height 26
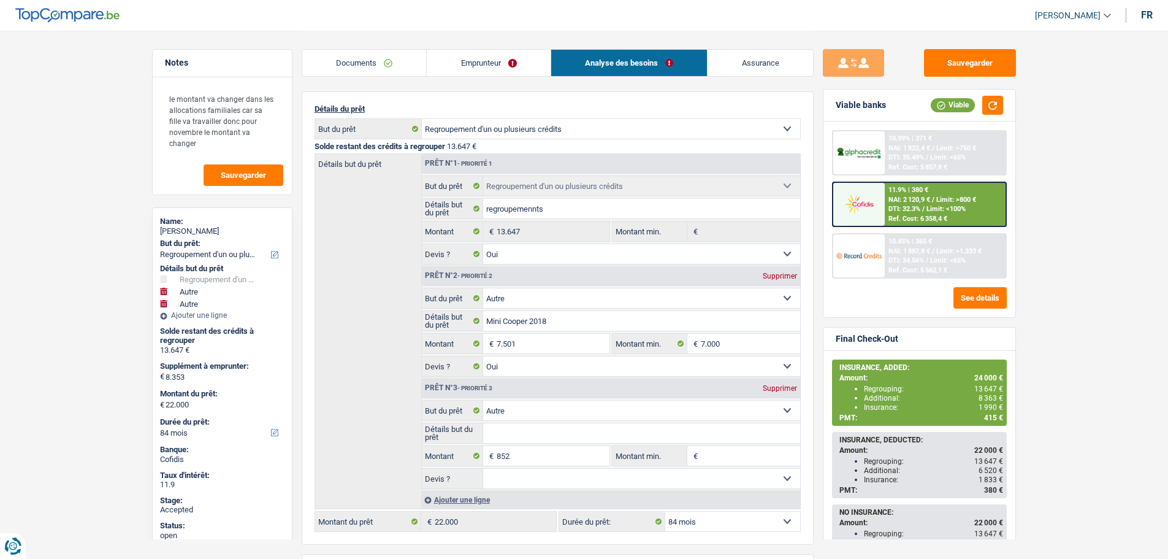
scroll to position [50, 0]
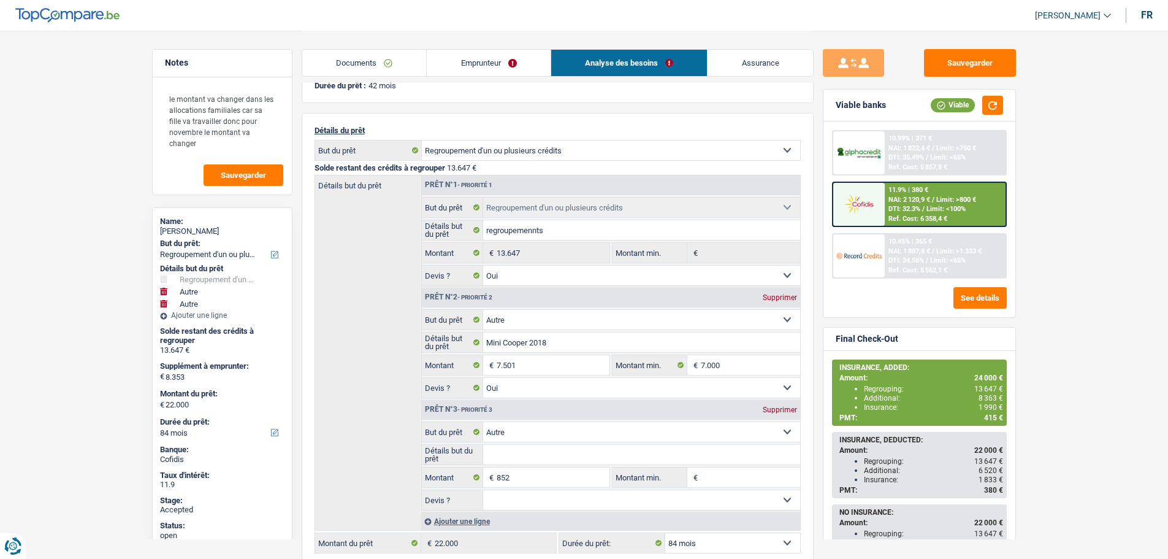
click at [749, 56] on link "Assurance" at bounding box center [760, 63] width 105 height 26
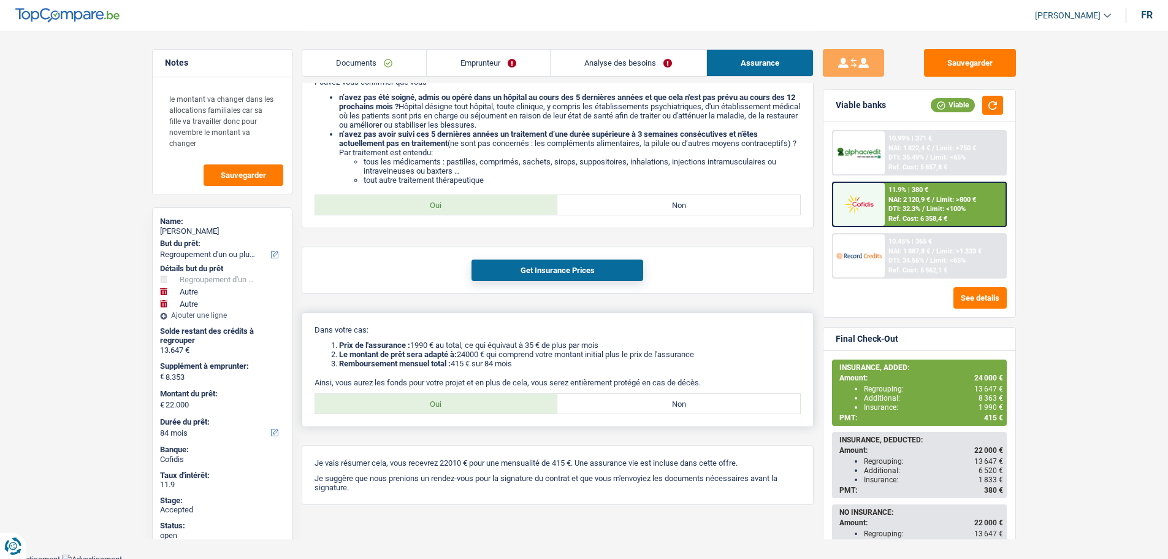
scroll to position [479, 0]
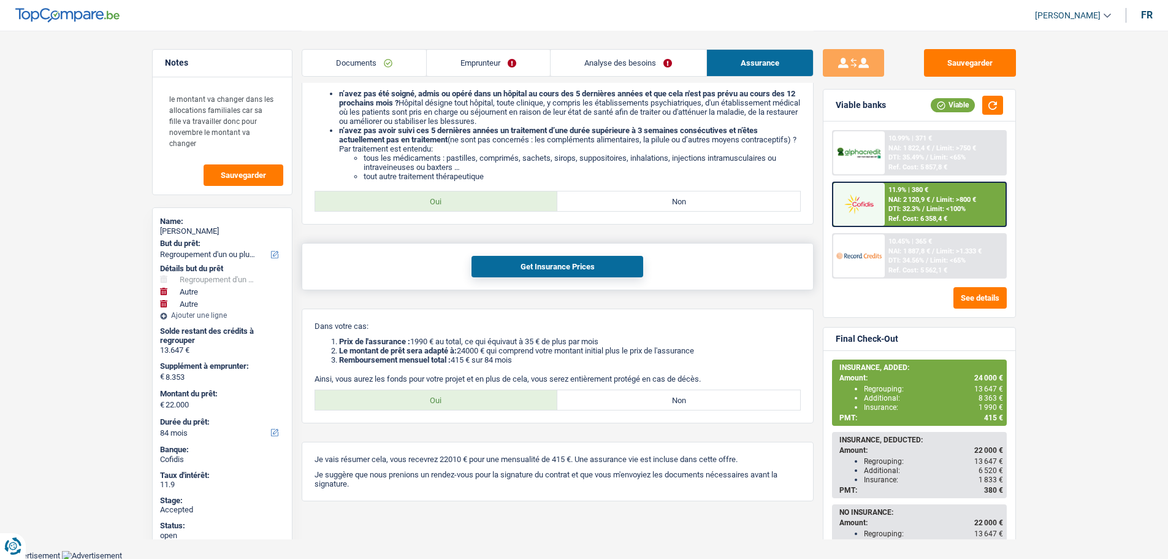
click at [516, 275] on button "Get Insurance Prices" at bounding box center [558, 266] width 172 height 21
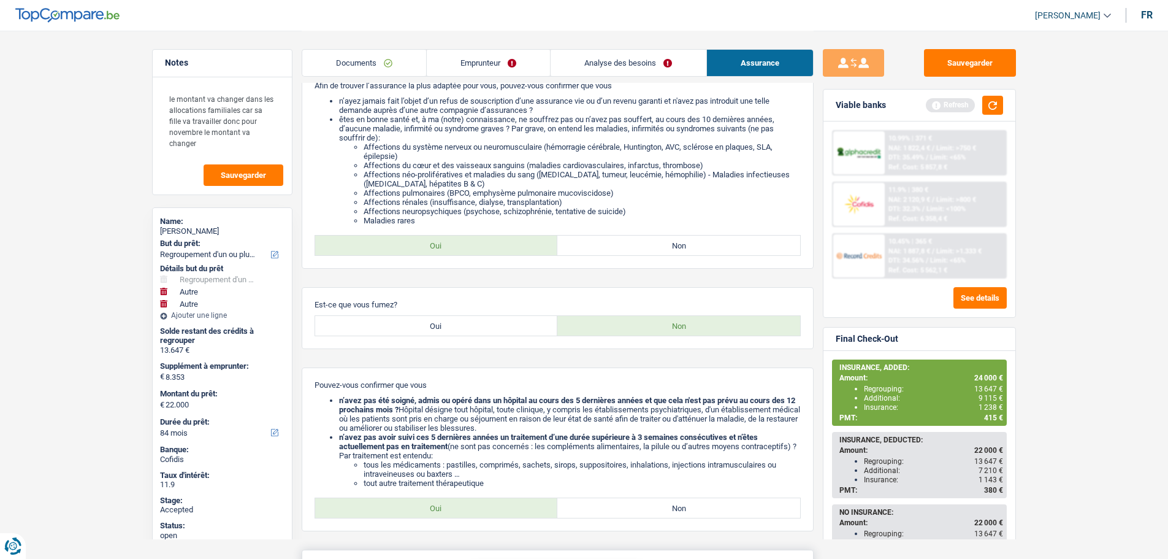
scroll to position [0, 0]
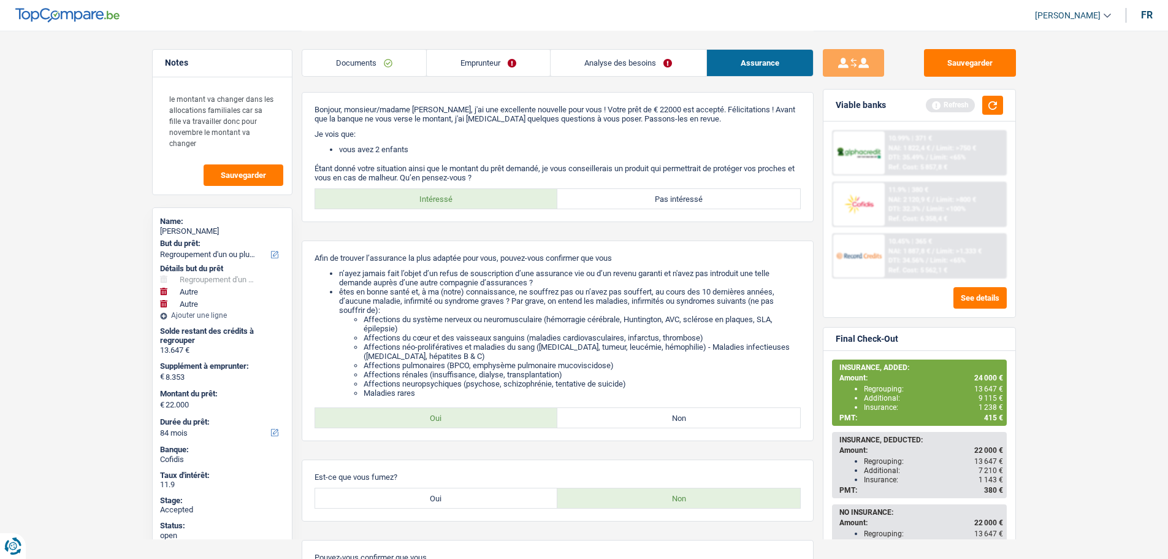
click at [380, 59] on link "Documents" at bounding box center [364, 63] width 124 height 26
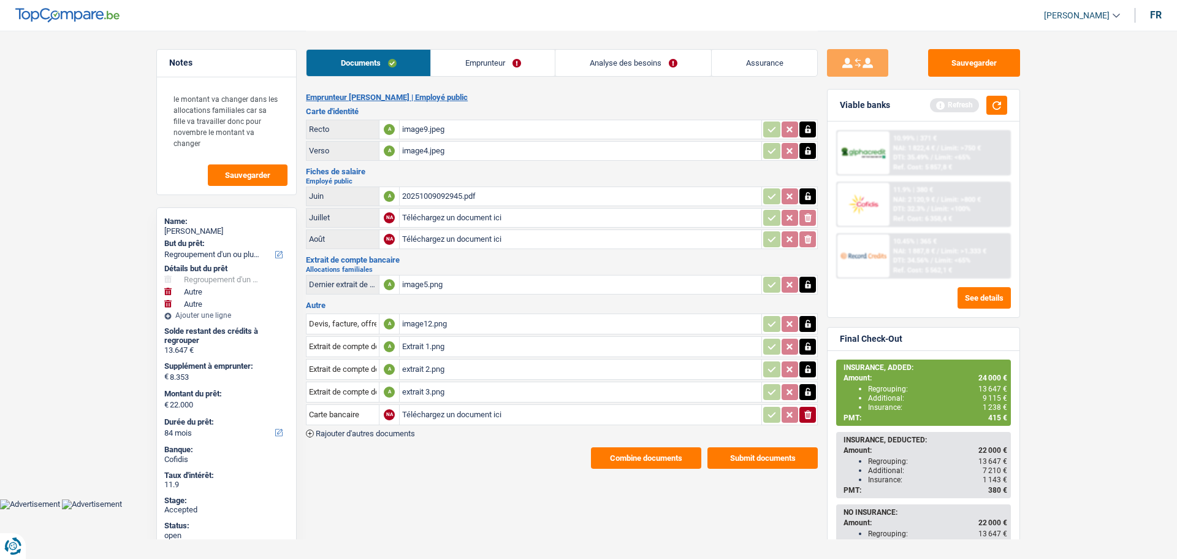
click at [495, 53] on link "Emprunteur" at bounding box center [493, 63] width 124 height 26
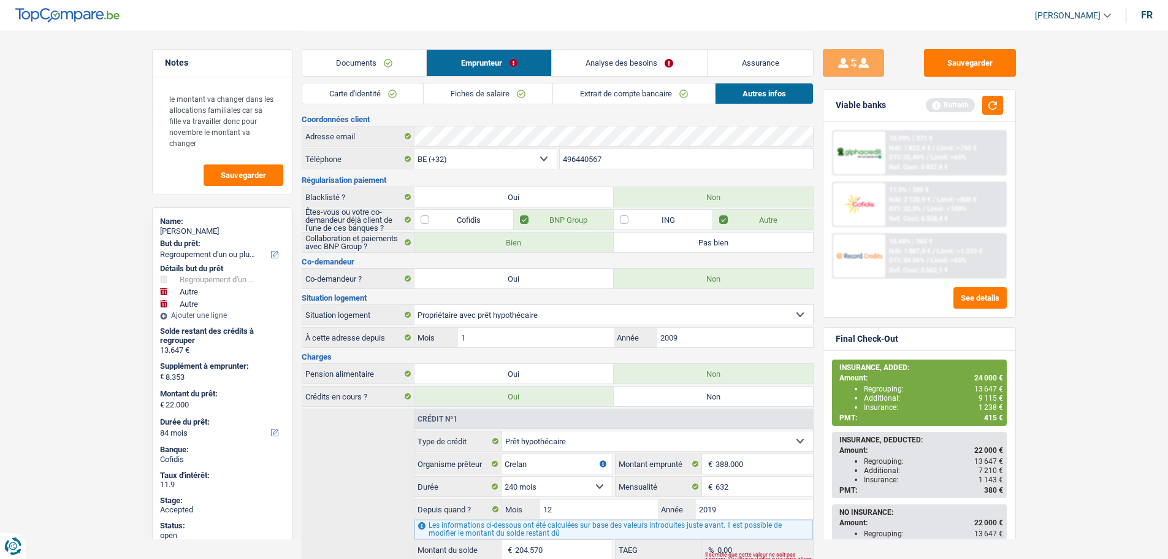
click at [616, 54] on link "Analyse des besoins" at bounding box center [630, 63] width 156 height 26
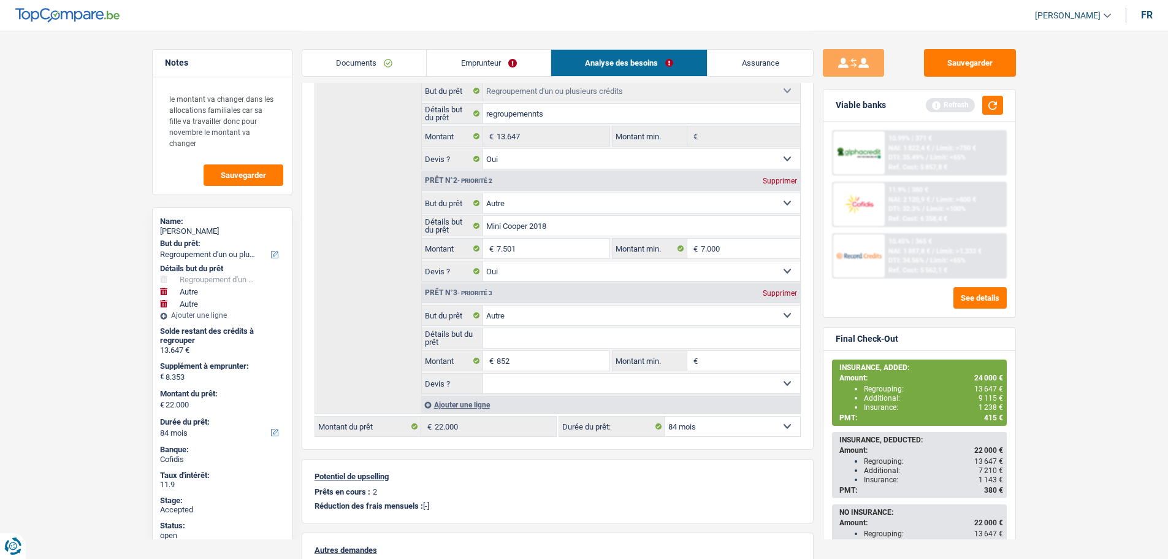
scroll to position [184, 0]
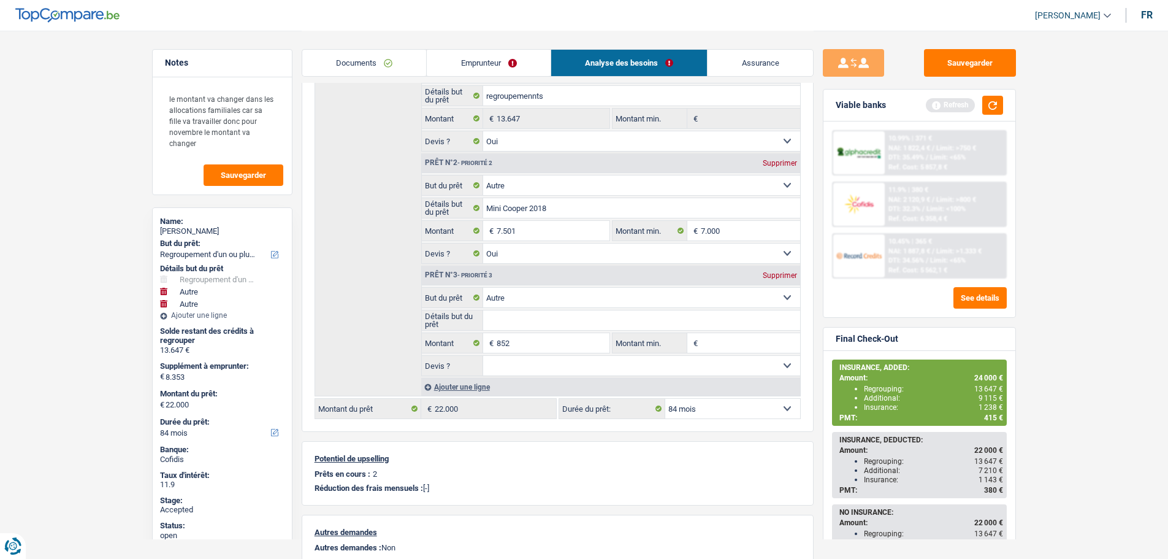
click at [337, 273] on div "Détails but du prêt Prêt n°1 - Priorité 1 Confort maison: meubles, textile, pei…" at bounding box center [558, 218] width 486 height 356
click at [867, 209] on img at bounding box center [858, 204] width 45 height 23
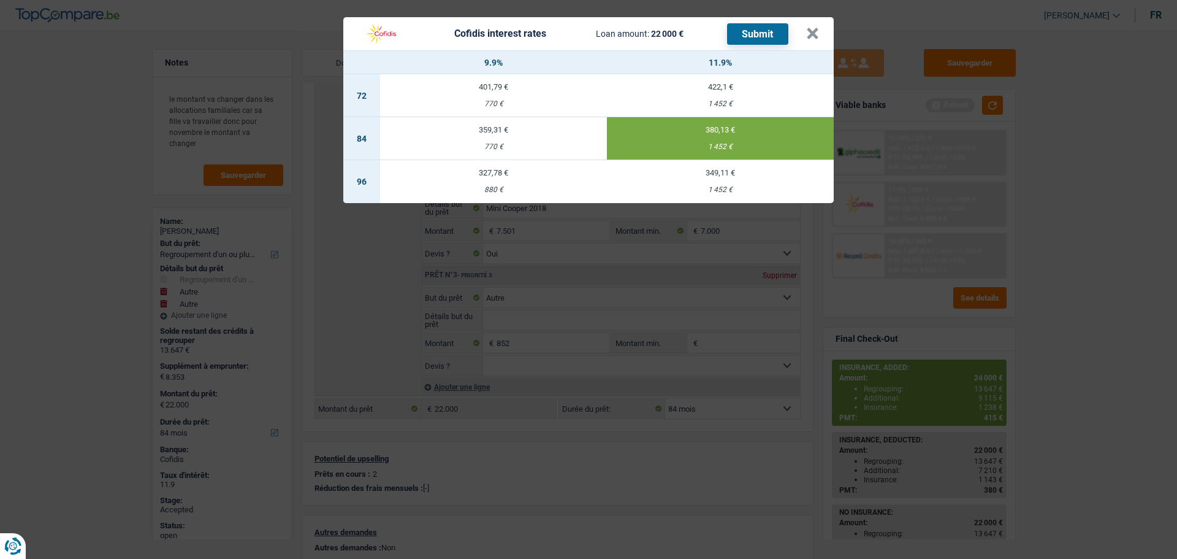
click at [495, 144] on div "770 €" at bounding box center [493, 147] width 227 height 8
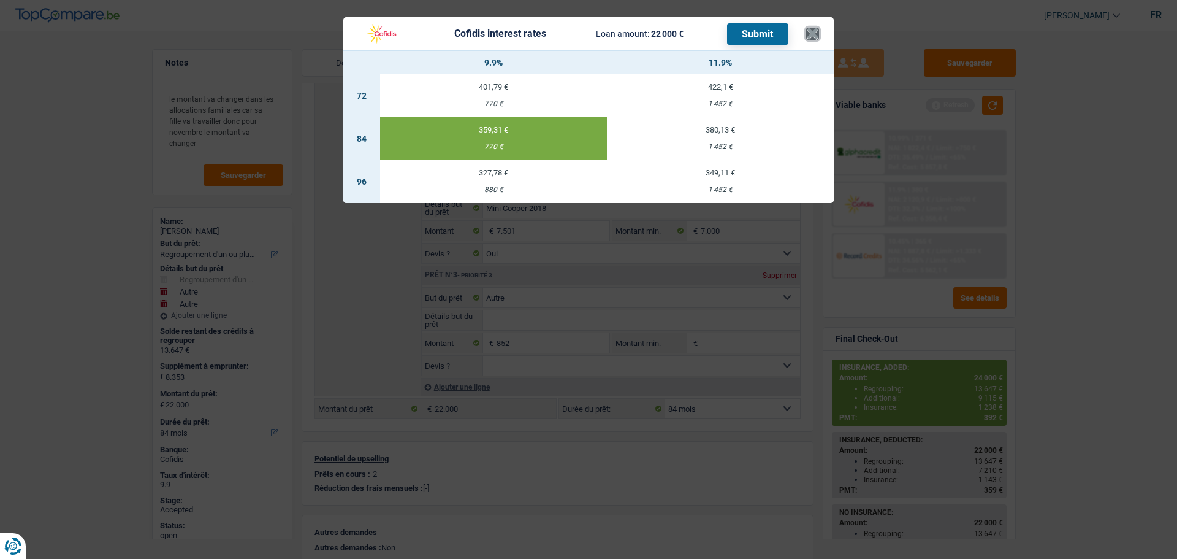
click at [808, 33] on button "×" at bounding box center [812, 34] width 13 height 12
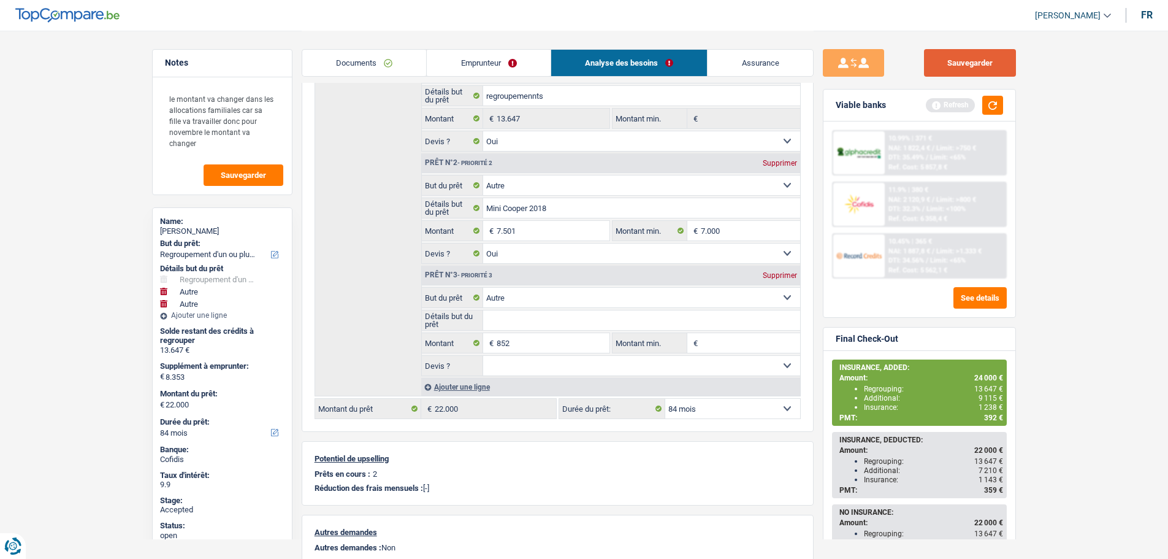
click at [972, 61] on button "Sauvegarder" at bounding box center [970, 63] width 92 height 28
click at [764, 56] on link "Assurance" at bounding box center [760, 63] width 105 height 26
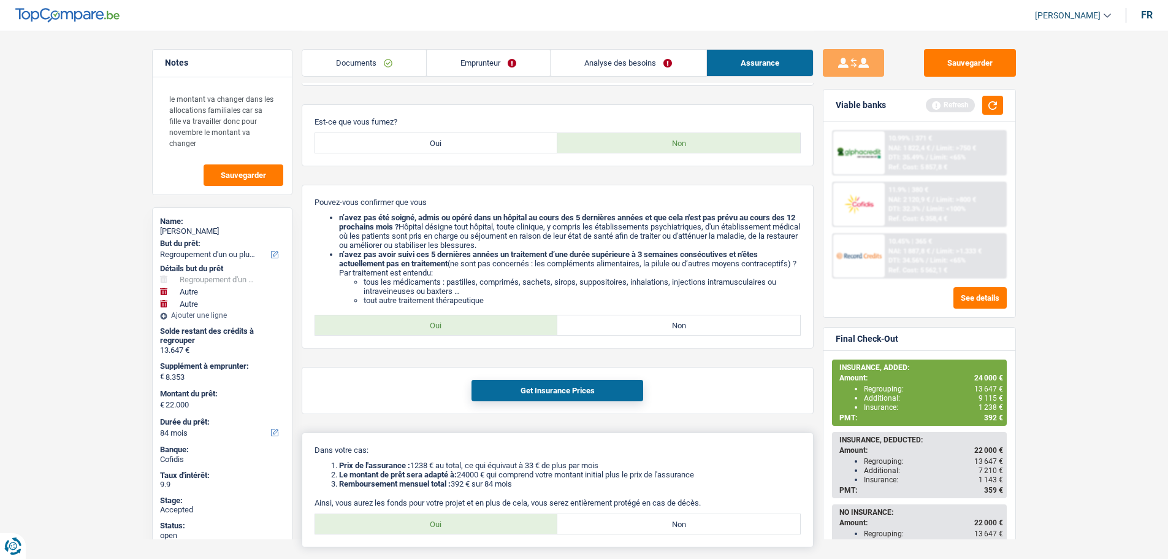
scroll to position [480, 0]
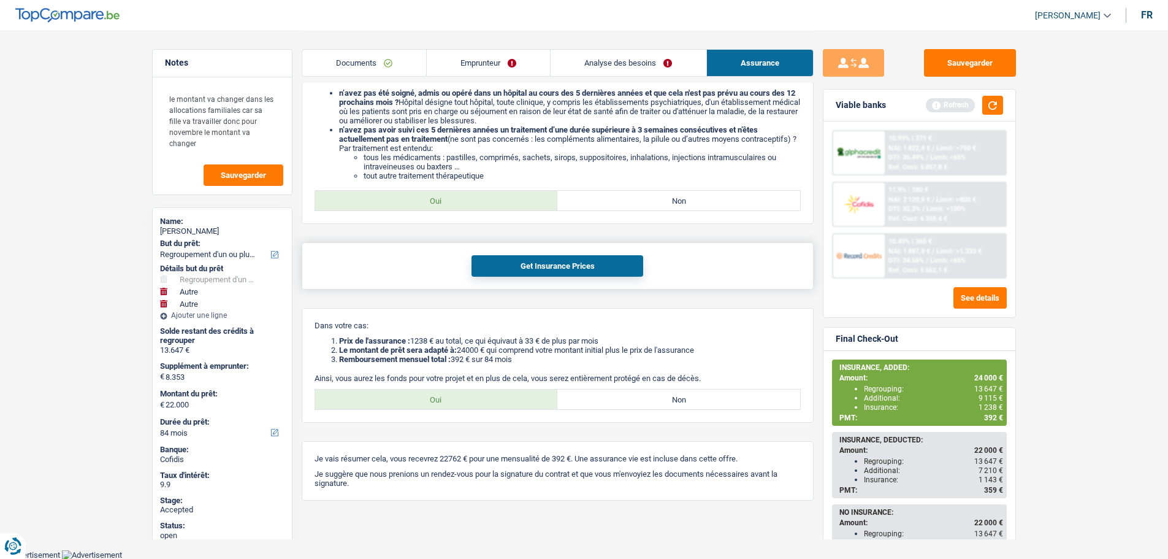
click at [546, 263] on button "Get Insurance Prices" at bounding box center [558, 265] width 172 height 21
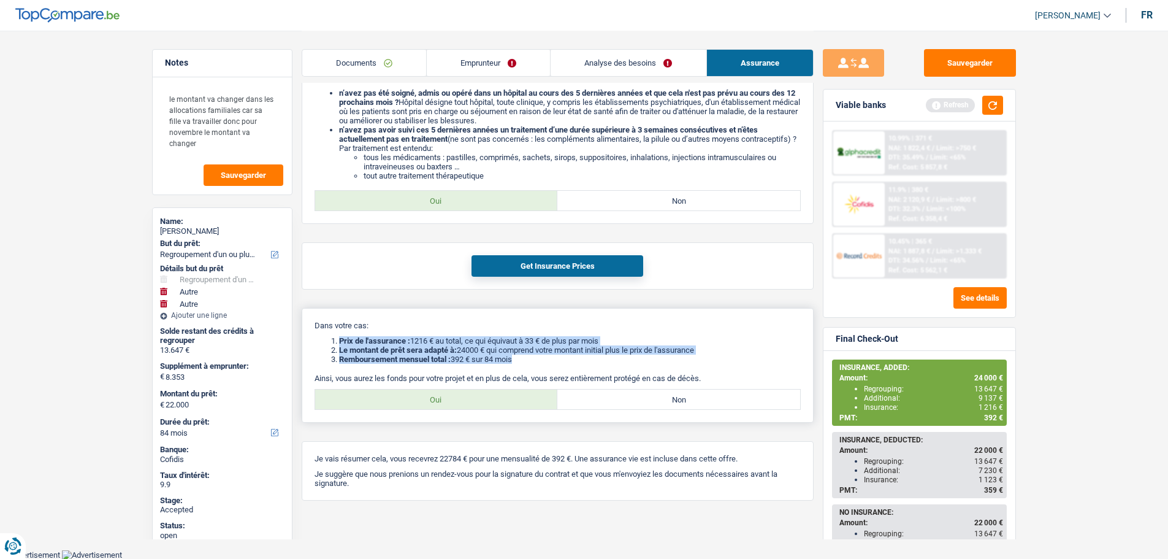
drag, startPoint x: 327, startPoint y: 341, endPoint x: 580, endPoint y: 364, distance: 253.7
click at [571, 363] on ol "Prix de l'assurance : 1216 € au total, ce qui équivaut à 33 € de plus par mois …" at bounding box center [558, 350] width 486 height 28
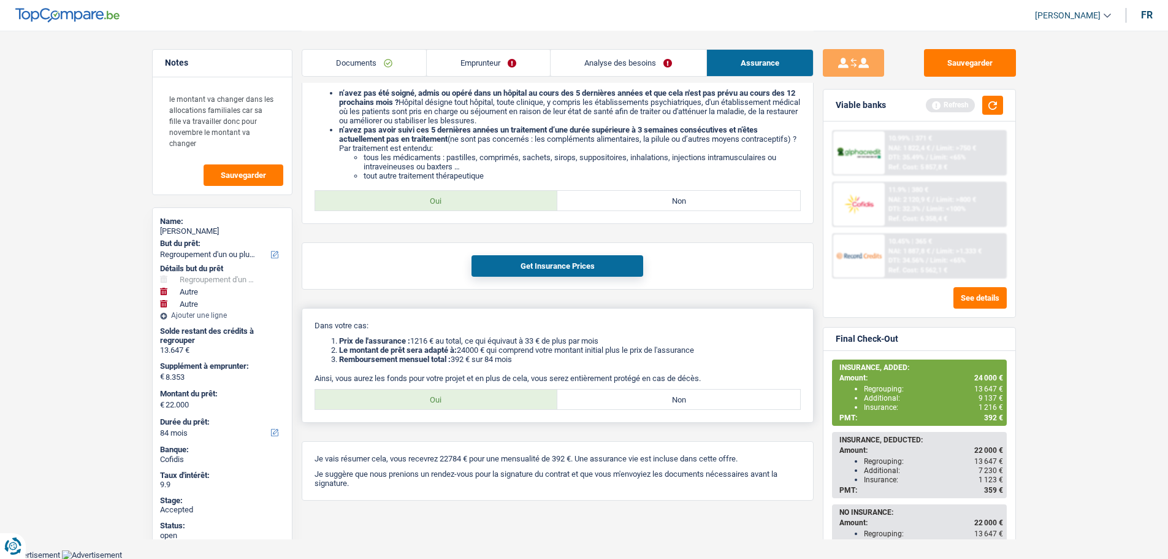
click at [638, 376] on p "Ainsi, vous aurez les fonds pour votre projet et en plus de cela, vous serez en…" at bounding box center [558, 377] width 486 height 9
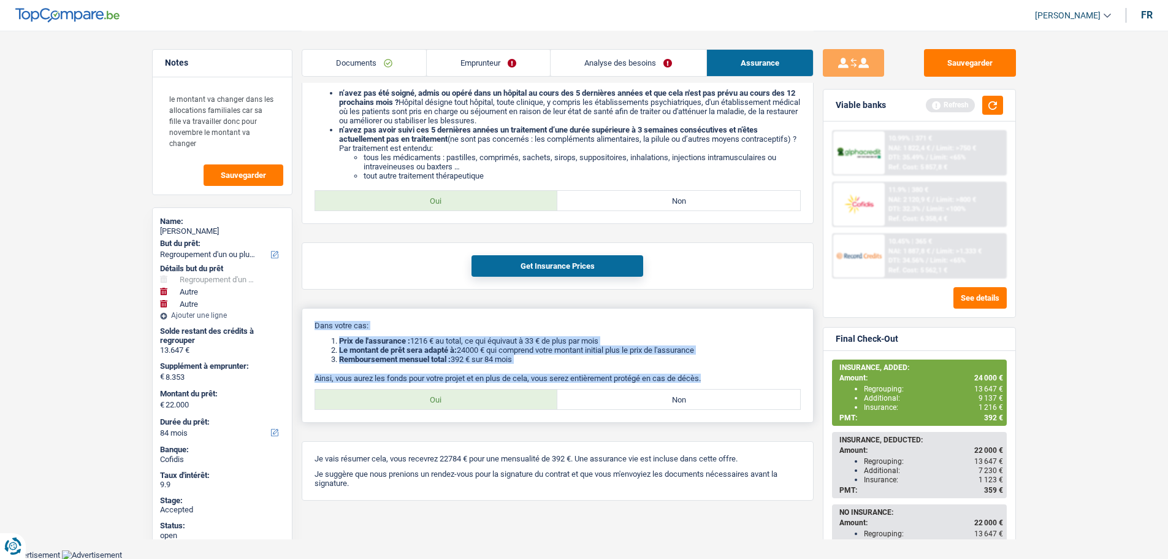
drag, startPoint x: 652, startPoint y: 374, endPoint x: 320, endPoint y: 325, distance: 336.0
click at [312, 327] on div "Dans votre cas: Prix de l'assurance : 1216 € au total, ce qui équivaut à 33 € d…" at bounding box center [558, 365] width 512 height 115
click at [321, 325] on p "Dans votre cas:" at bounding box center [558, 325] width 486 height 9
drag, startPoint x: 315, startPoint y: 324, endPoint x: 716, endPoint y: 376, distance: 404.4
click at [716, 376] on div "Dans votre cas: Prix de l'assurance : 1216 € au total, ce qui équivaut à 33 € d…" at bounding box center [558, 365] width 512 height 115
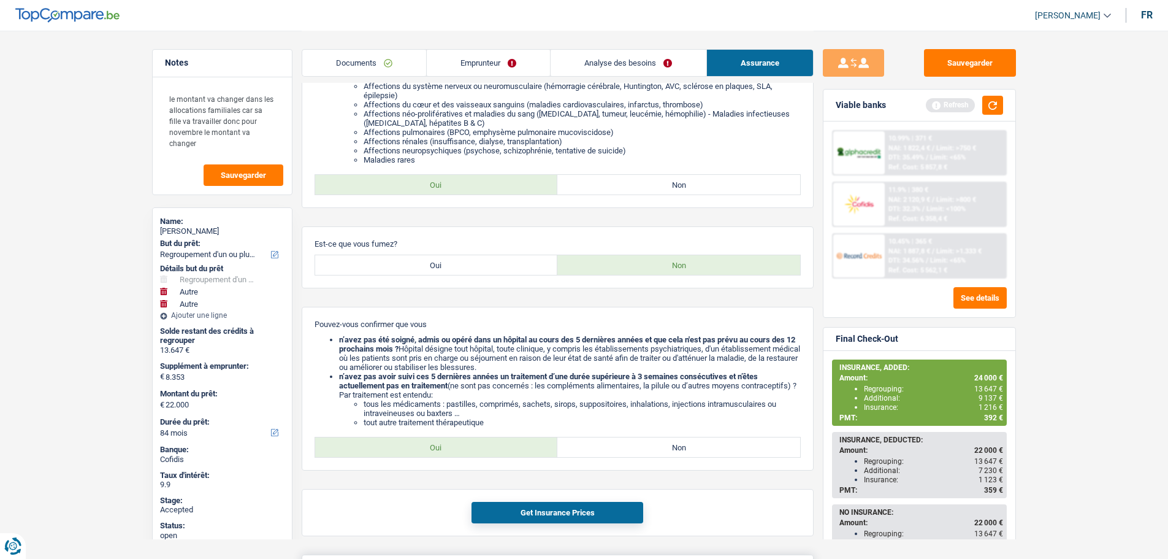
scroll to position [0, 0]
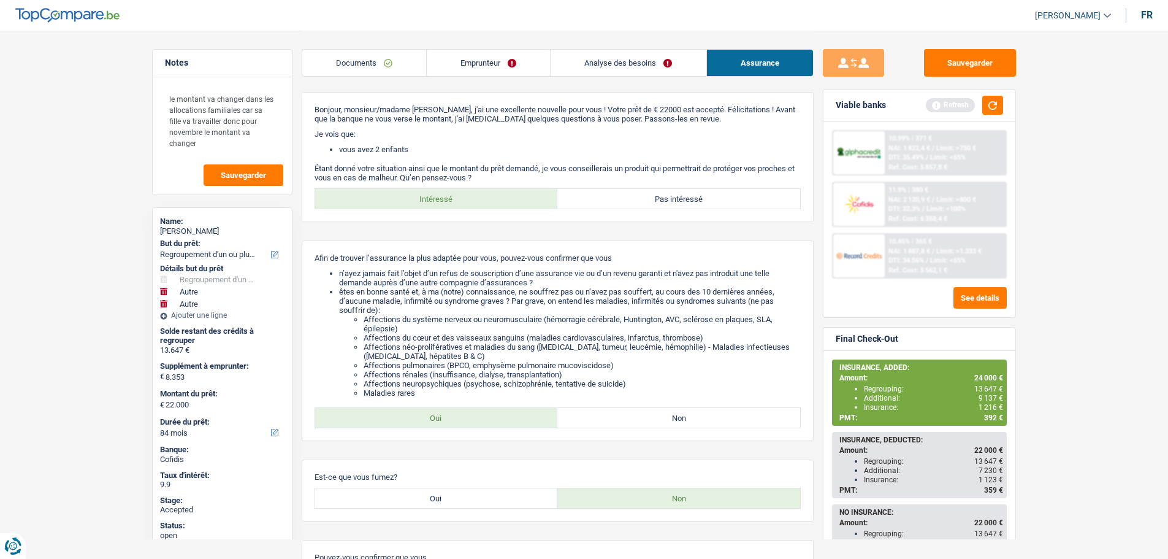
click at [605, 66] on link "Analyse des besoins" at bounding box center [628, 63] width 155 height 26
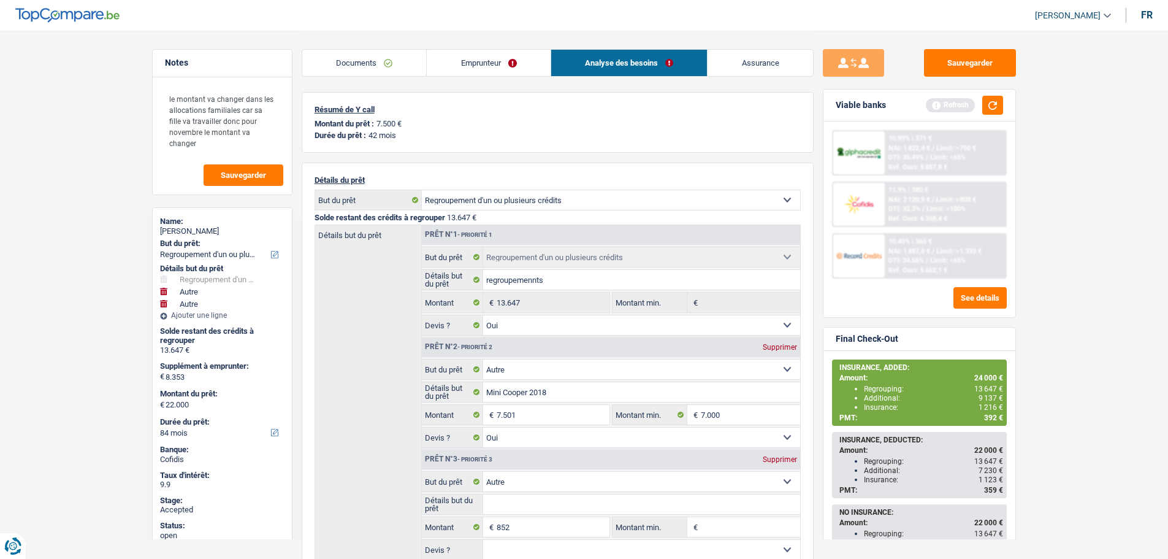
click at [491, 56] on link "Emprunteur" at bounding box center [489, 63] width 124 height 26
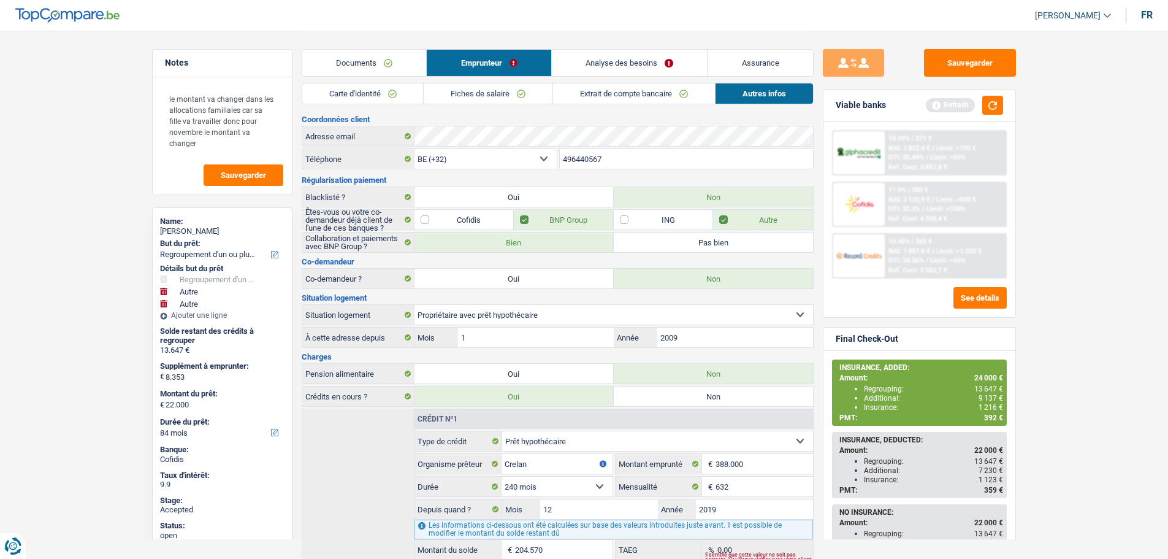
click at [466, 98] on link "Fiches de salaire" at bounding box center [488, 93] width 129 height 20
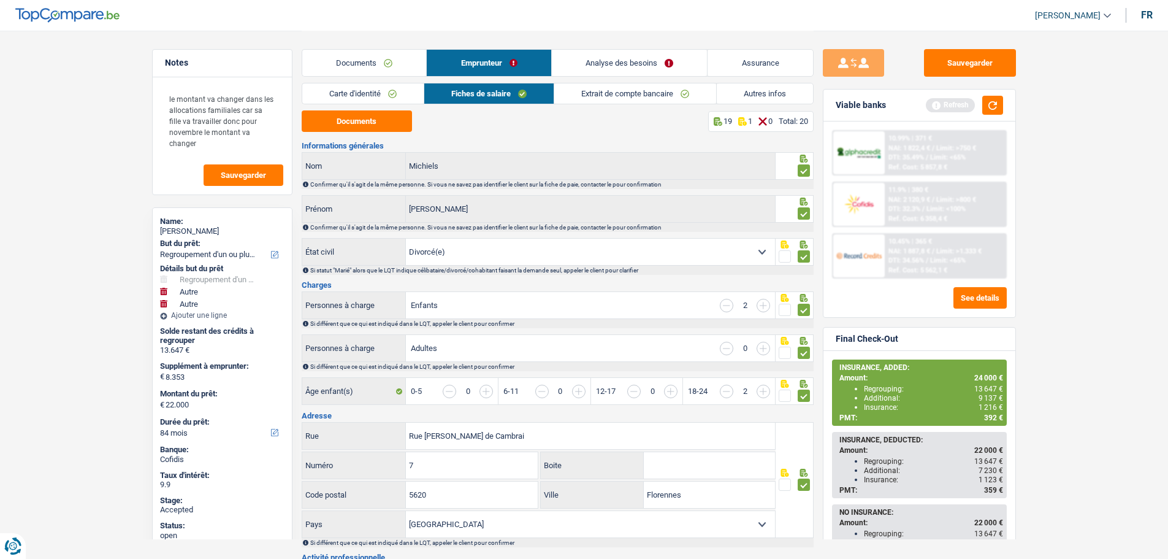
click at [607, 97] on link "Extrait de compte bancaire" at bounding box center [635, 93] width 162 height 20
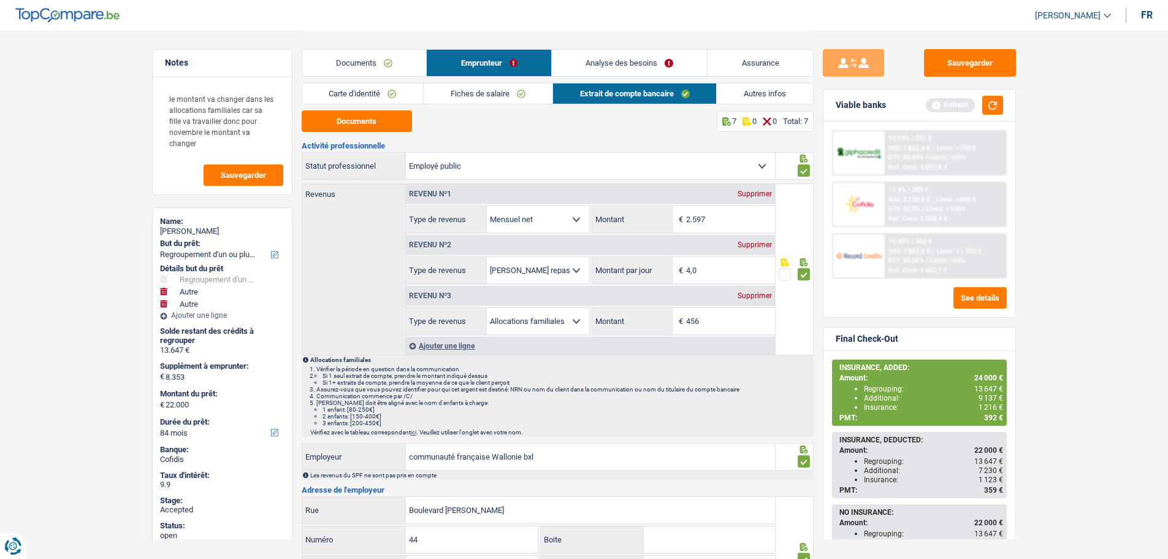
click at [368, 63] on link "Documents" at bounding box center [364, 63] width 124 height 26
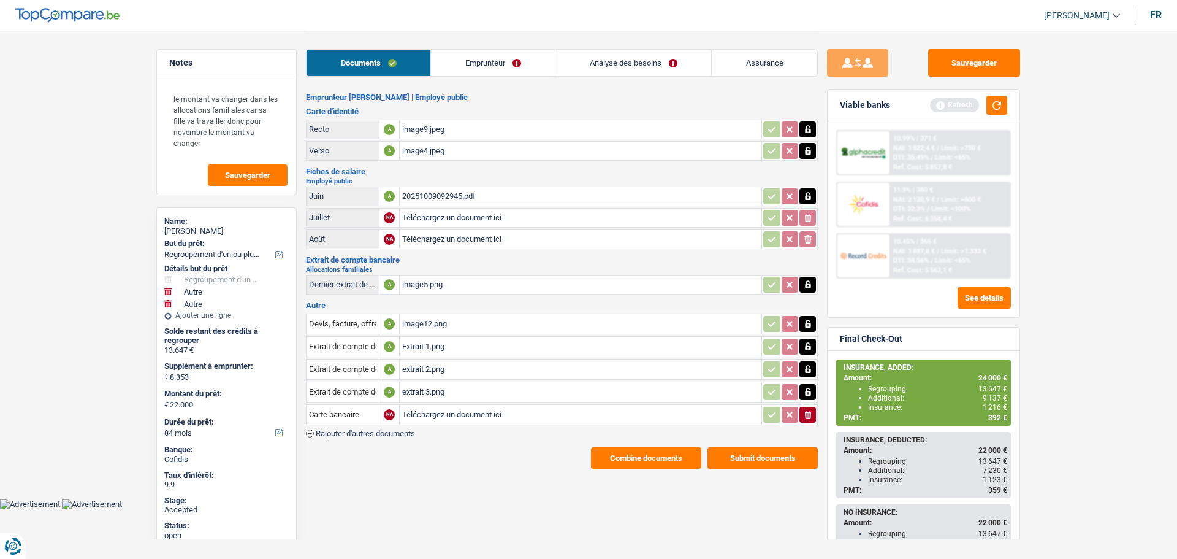
click at [500, 59] on link "Emprunteur" at bounding box center [493, 63] width 124 height 26
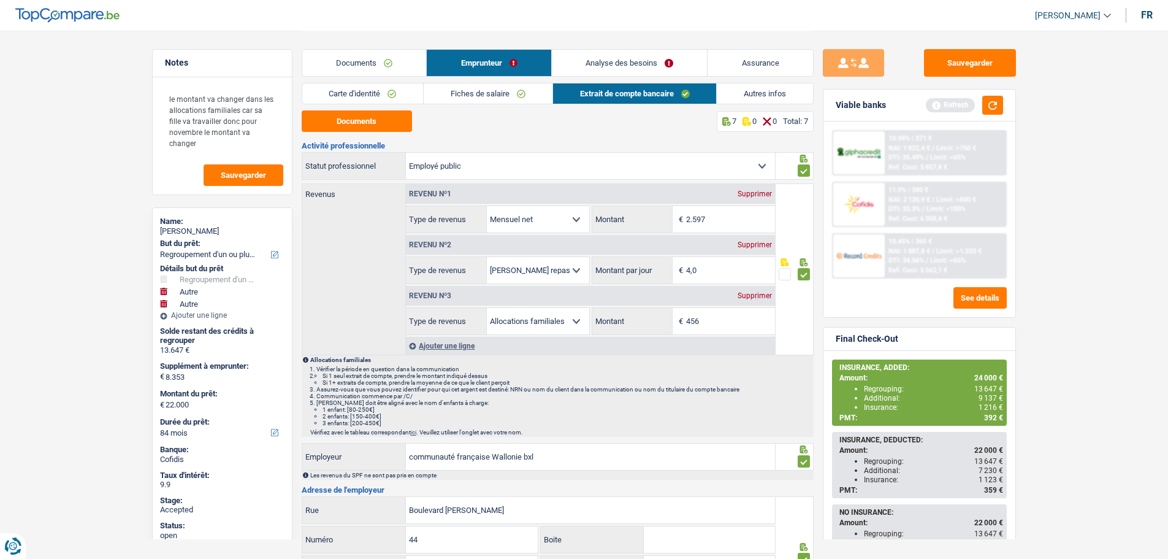
click at [635, 64] on link "Analyse des besoins" at bounding box center [630, 63] width 156 height 26
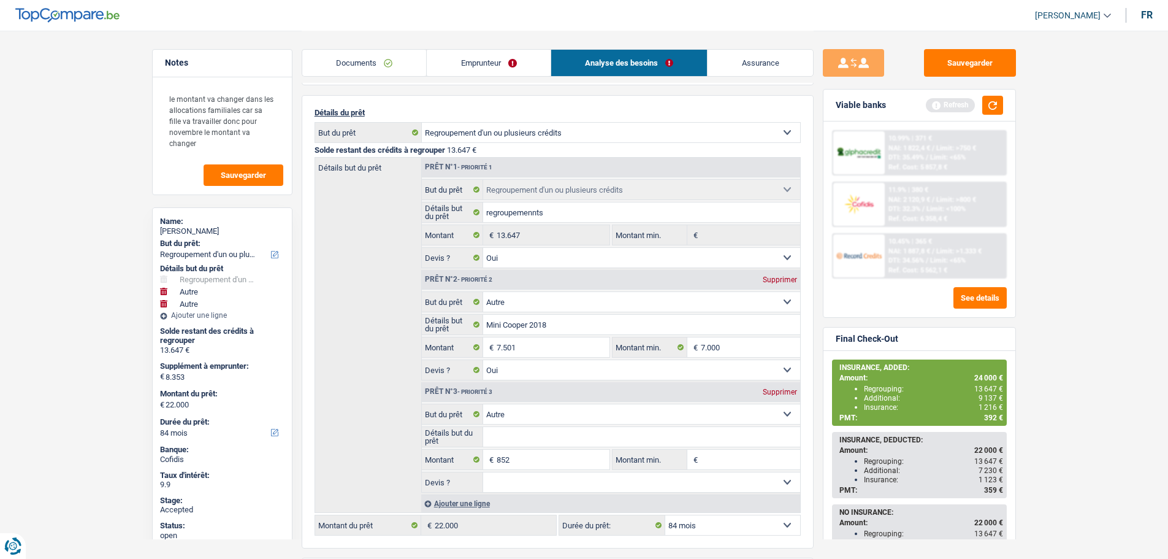
scroll to position [50, 0]
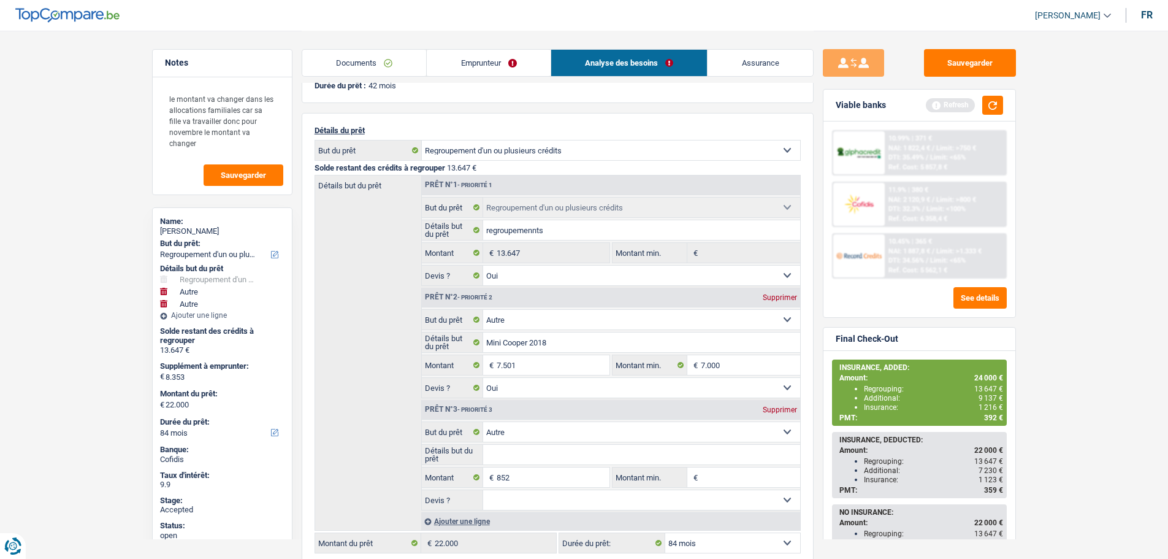
click at [369, 61] on link "Documents" at bounding box center [364, 63] width 124 height 26
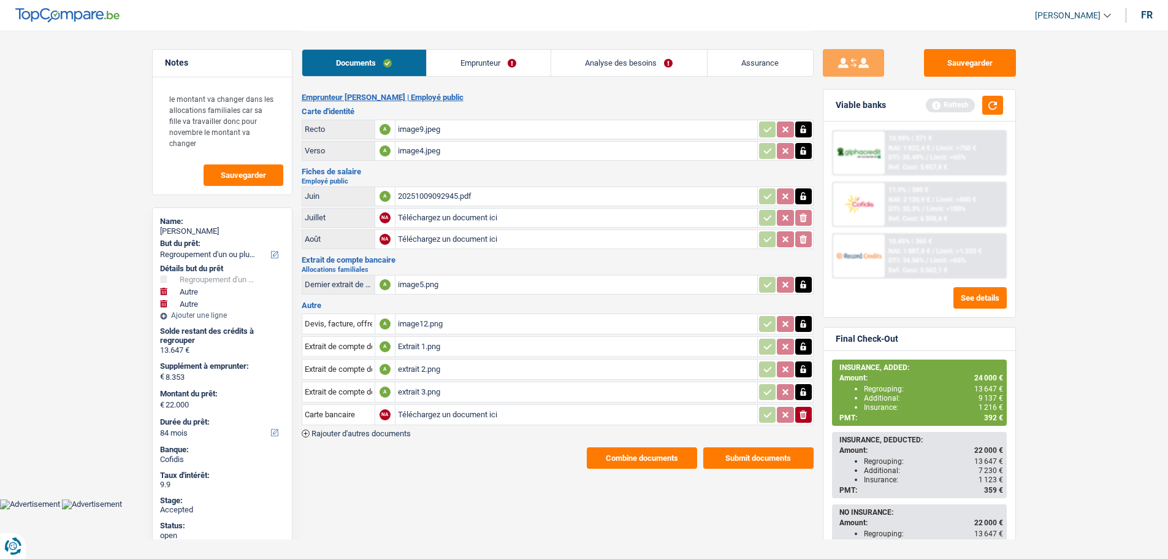
scroll to position [0, 0]
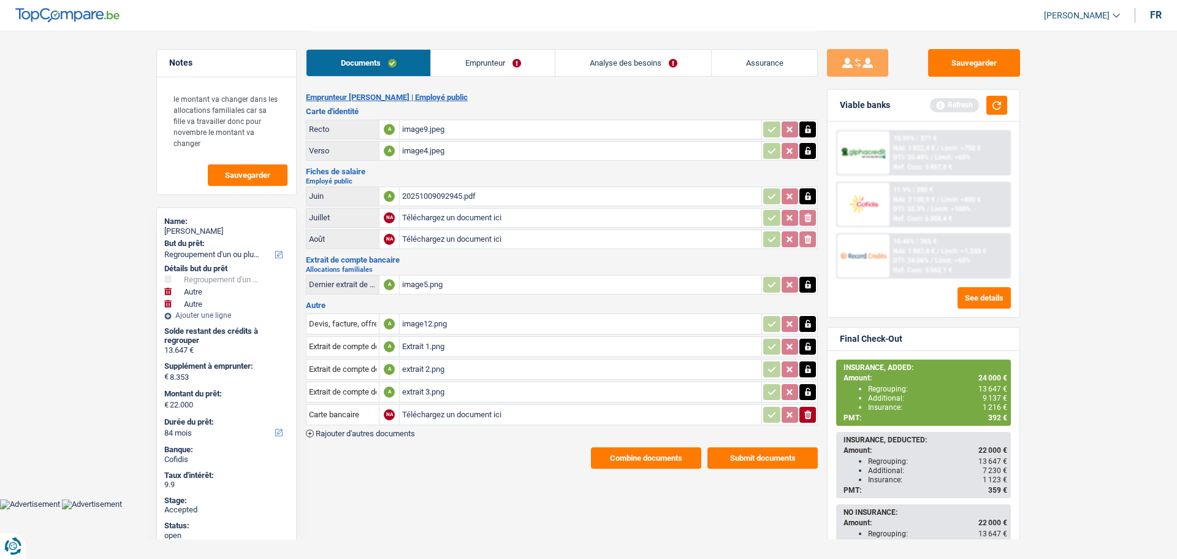
click at [505, 60] on link "Emprunteur" at bounding box center [493, 63] width 124 height 26
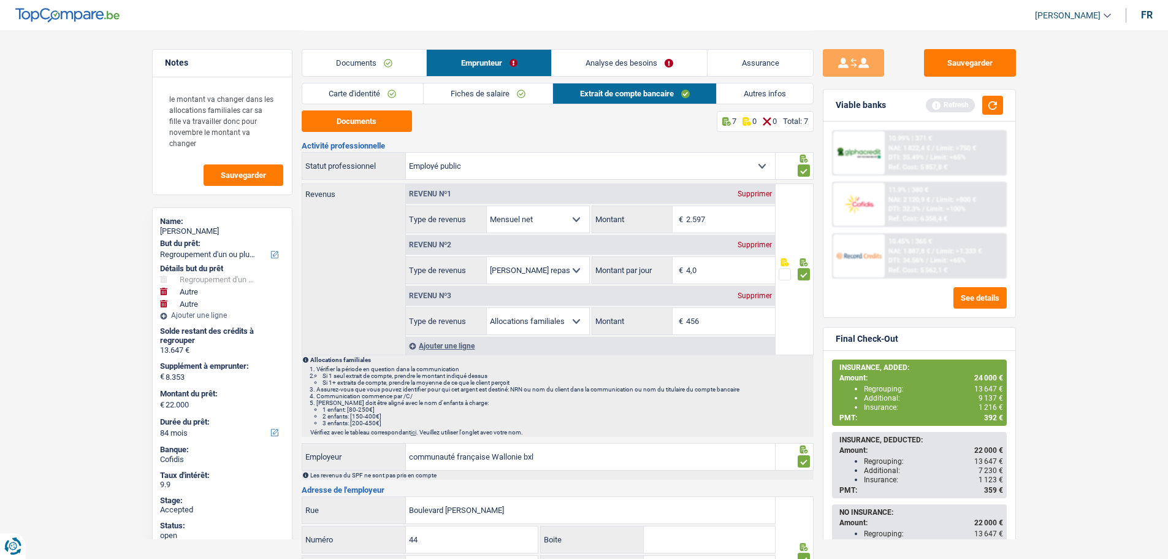
click at [765, 90] on link "Autres infos" at bounding box center [765, 93] width 96 height 20
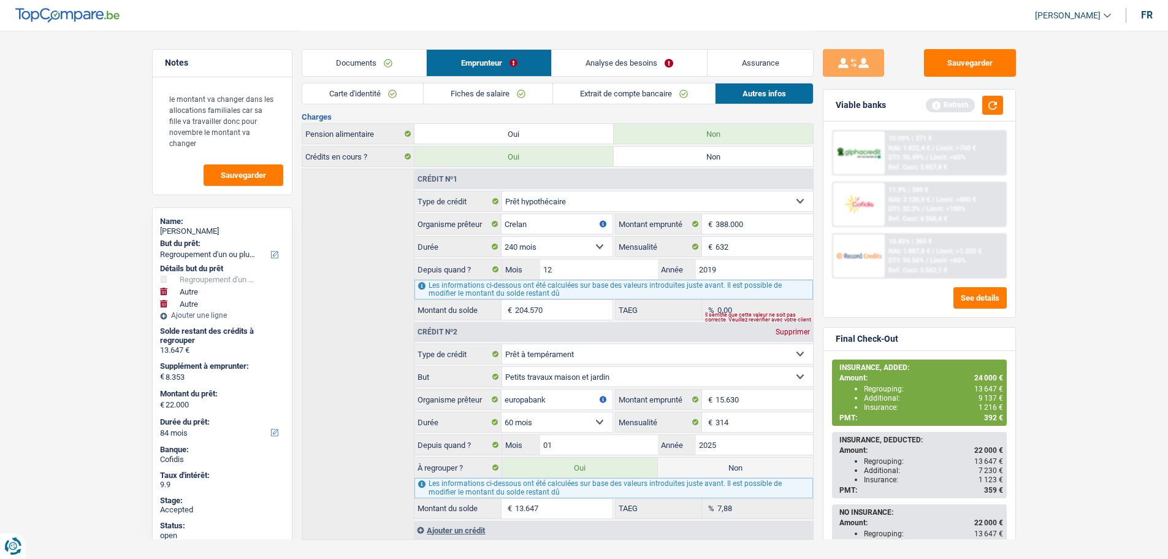
scroll to position [245, 0]
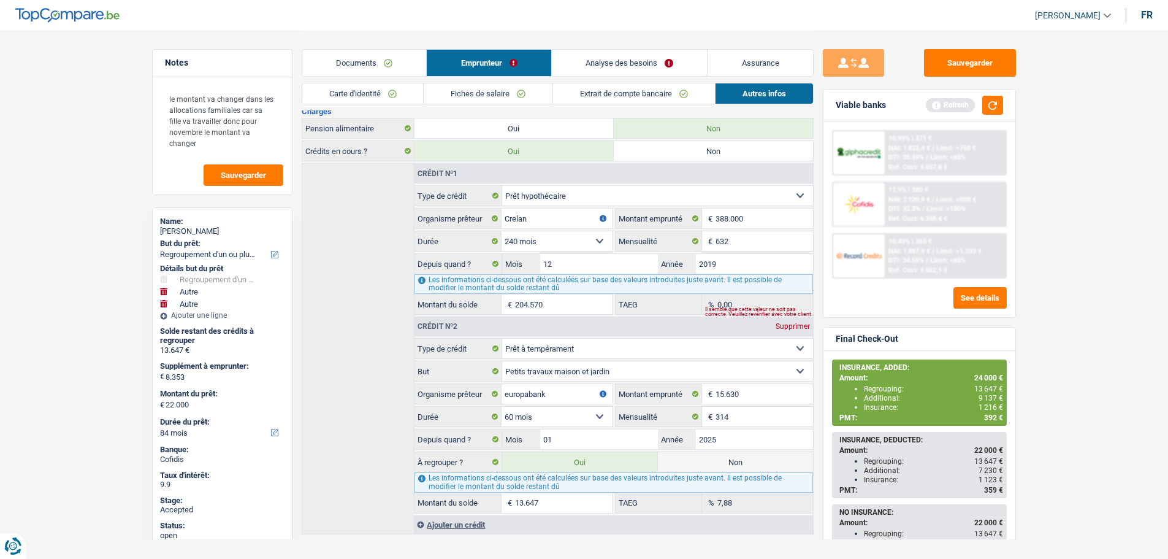
click at [1072, 8] on link "[PERSON_NAME]" at bounding box center [1068, 16] width 86 height 20
click at [1044, 109] on button "SO" at bounding box center [1045, 112] width 109 height 25
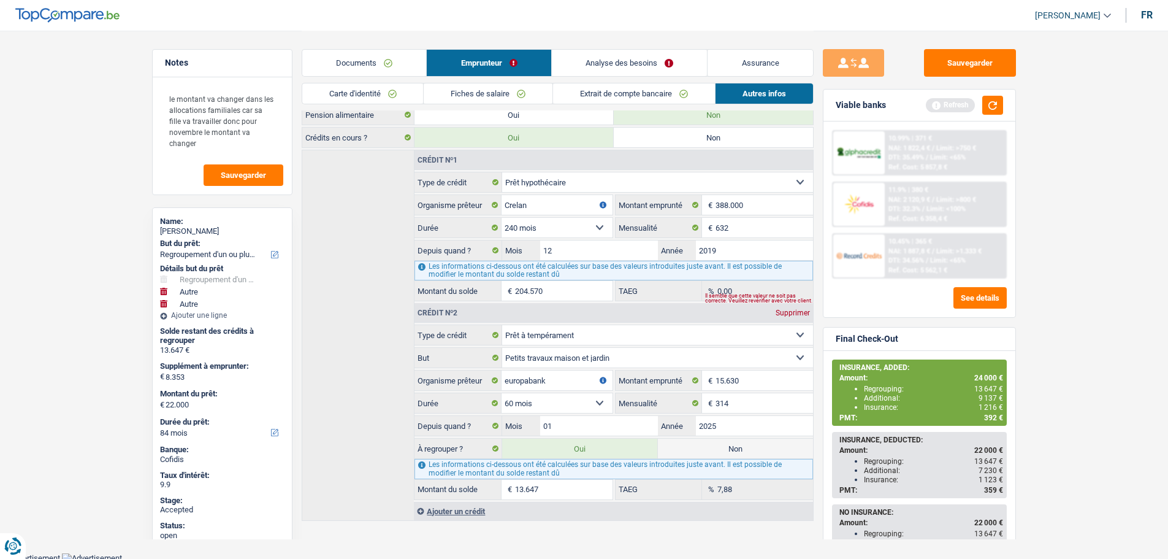
scroll to position [262, 0]
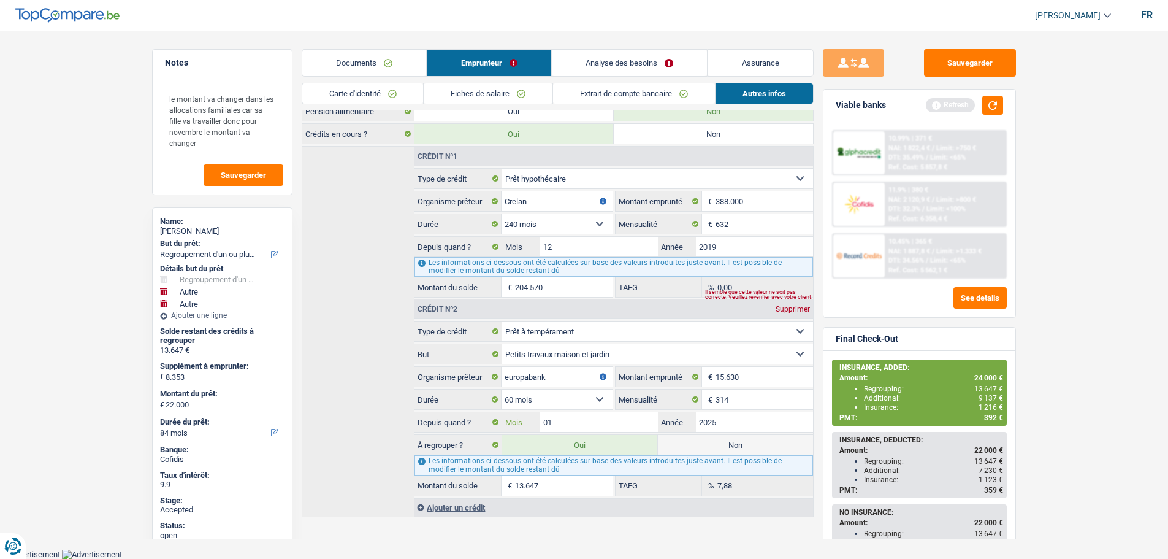
click at [570, 419] on input "01" at bounding box center [598, 422] width 117 height 20
click at [571, 419] on input "01" at bounding box center [598, 422] width 117 height 20
click at [337, 389] on div "Crédit nº1 Carte ou ouverture de crédit Prêt hypothécaire Vente à tempérament P…" at bounding box center [558, 331] width 512 height 371
click at [738, 396] on input "314" at bounding box center [764, 399] width 97 height 20
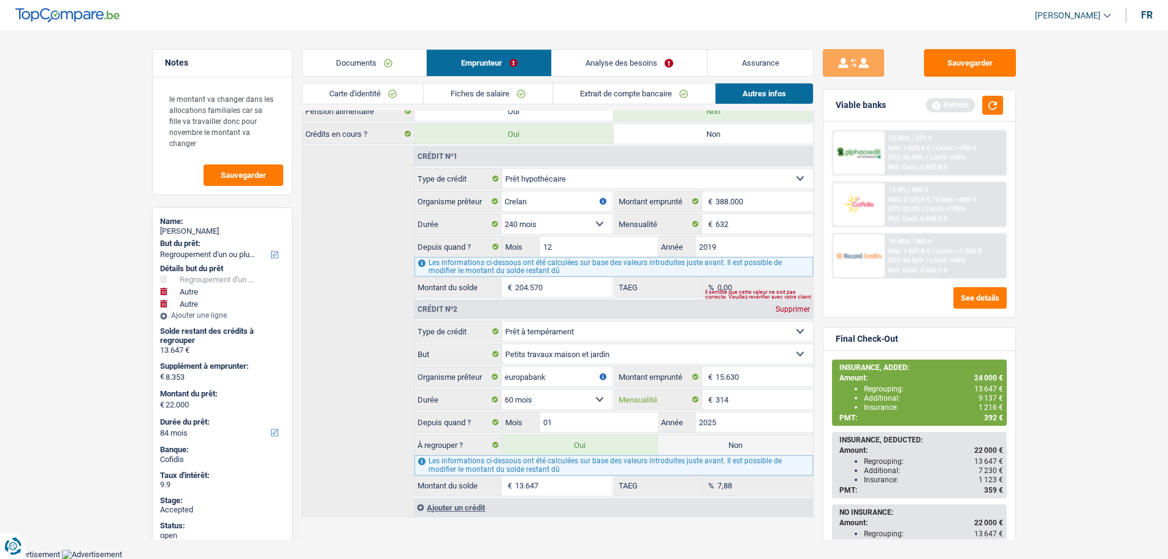
click at [738, 396] on input "314" at bounding box center [764, 399] width 97 height 20
click at [989, 416] on span "392 €" at bounding box center [993, 417] width 19 height 9
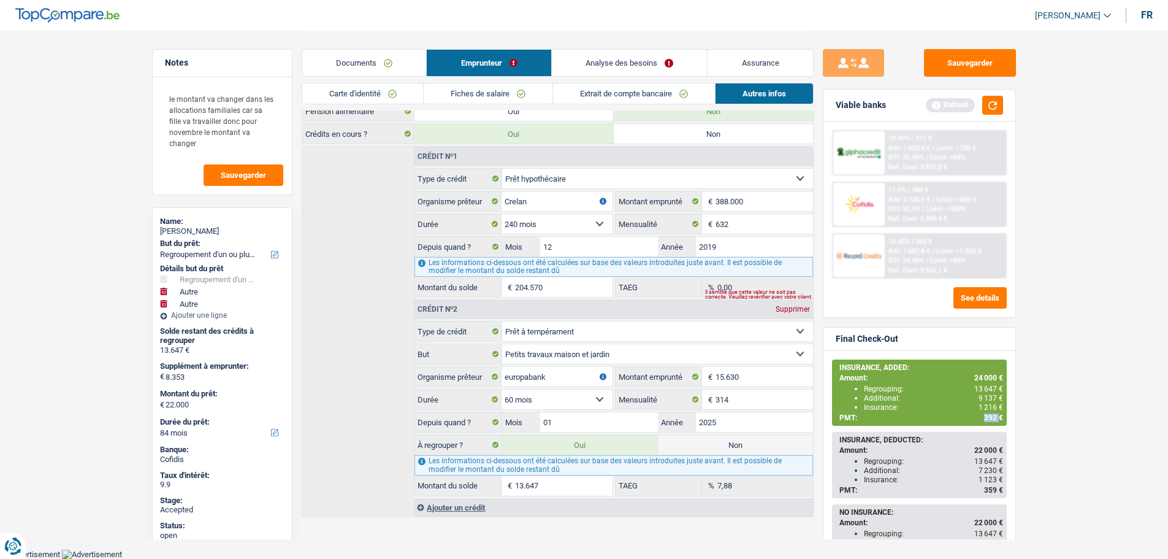
click at [989, 416] on span "392 €" at bounding box center [993, 417] width 19 height 9
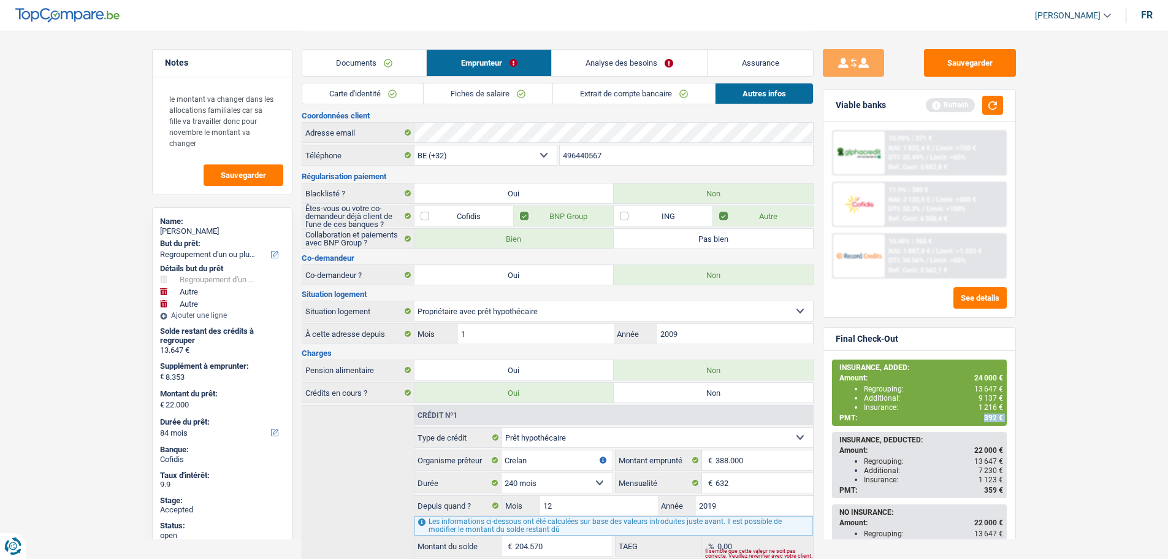
scroll to position [0, 0]
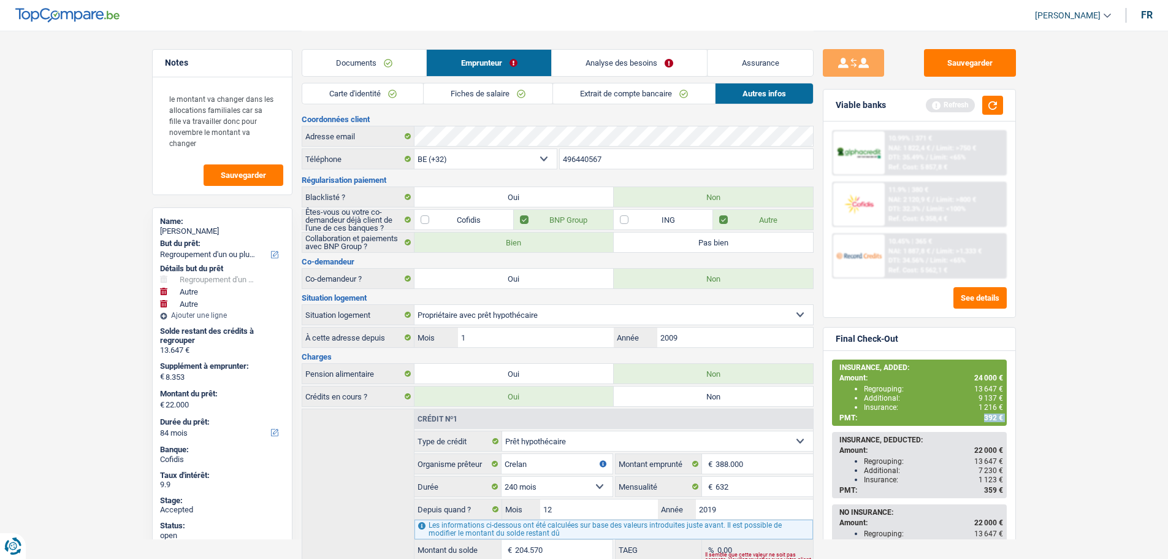
click at [624, 70] on link "Analyse des besoins" at bounding box center [630, 63] width 156 height 26
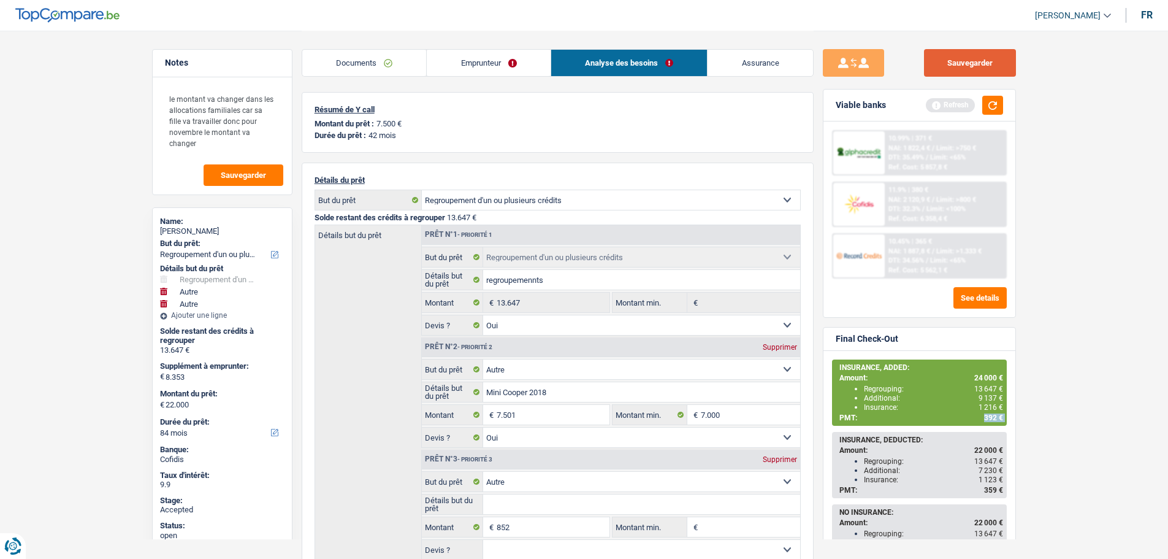
click at [973, 66] on button "Sauvegarder" at bounding box center [970, 63] width 92 height 28
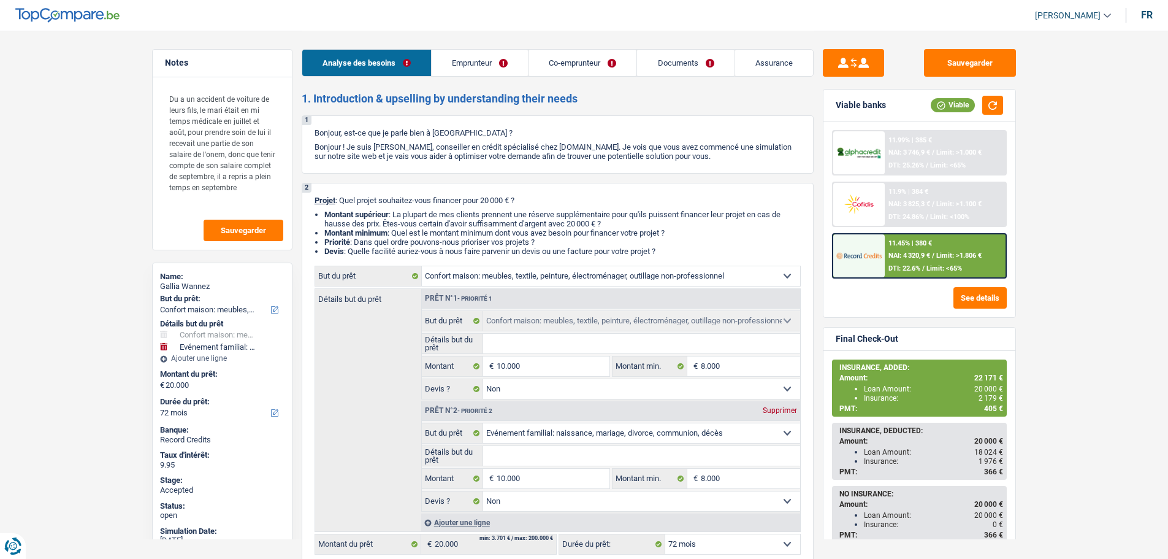
select select "household"
select select "familyEvent"
select select "72"
select select "household"
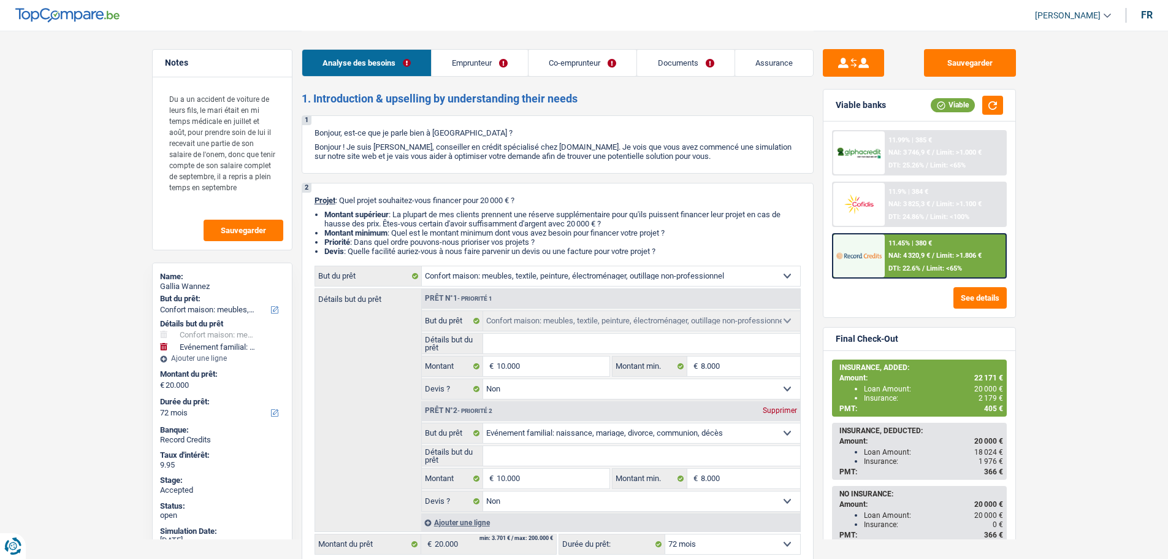
select select "household"
select select "false"
select select "familyEvent"
select select "false"
select select "72"
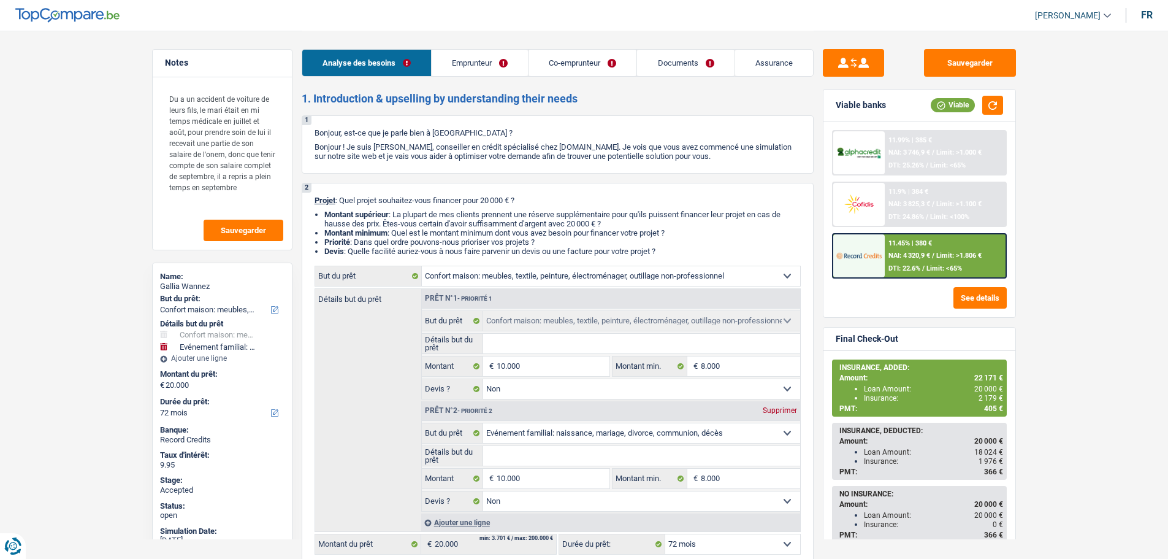
select select "privateEmployee"
select select "familyAllowances"
select select "netSalary"
select select "mealVouchers"
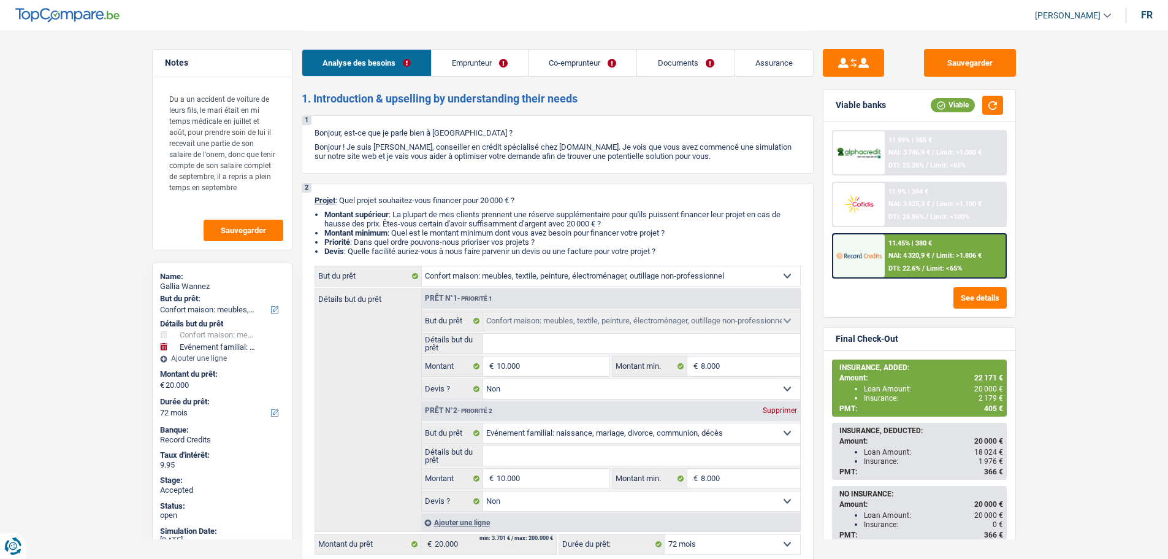
select select "netSalary"
select select "unemployment"
select select "mealVouchers"
select select "ownerWithMortgage"
select select "mortgage"
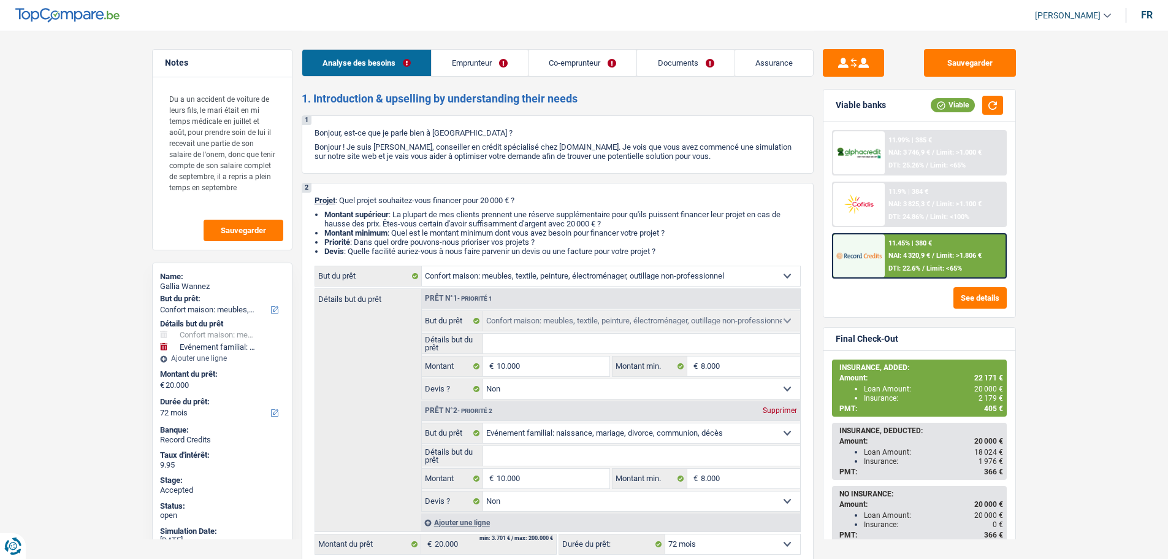
select select "120"
select select "carLoan"
select select "84"
select select "household"
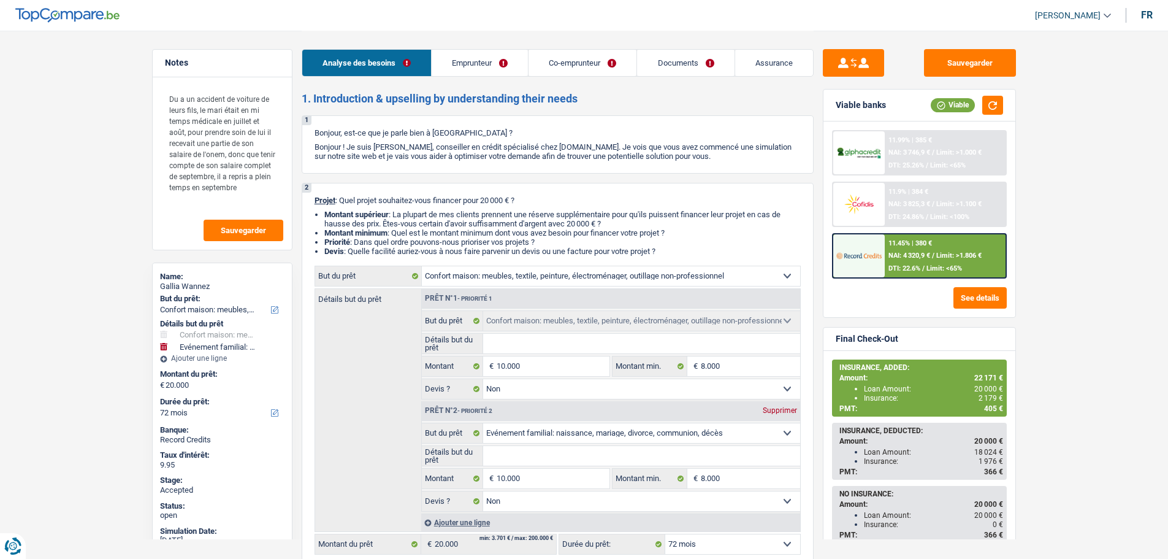
select select "false"
select select "familyEvent"
select select "false"
select select "72"
click at [761, 62] on link "Assurance" at bounding box center [774, 63] width 78 height 26
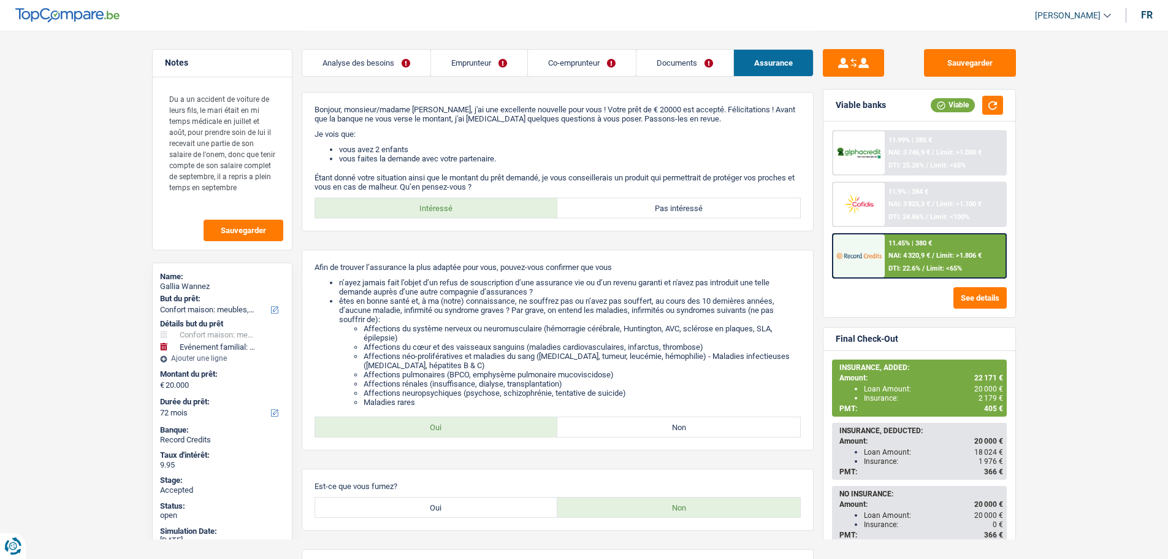
click at [461, 67] on link "Emprunteur" at bounding box center [479, 63] width 96 height 26
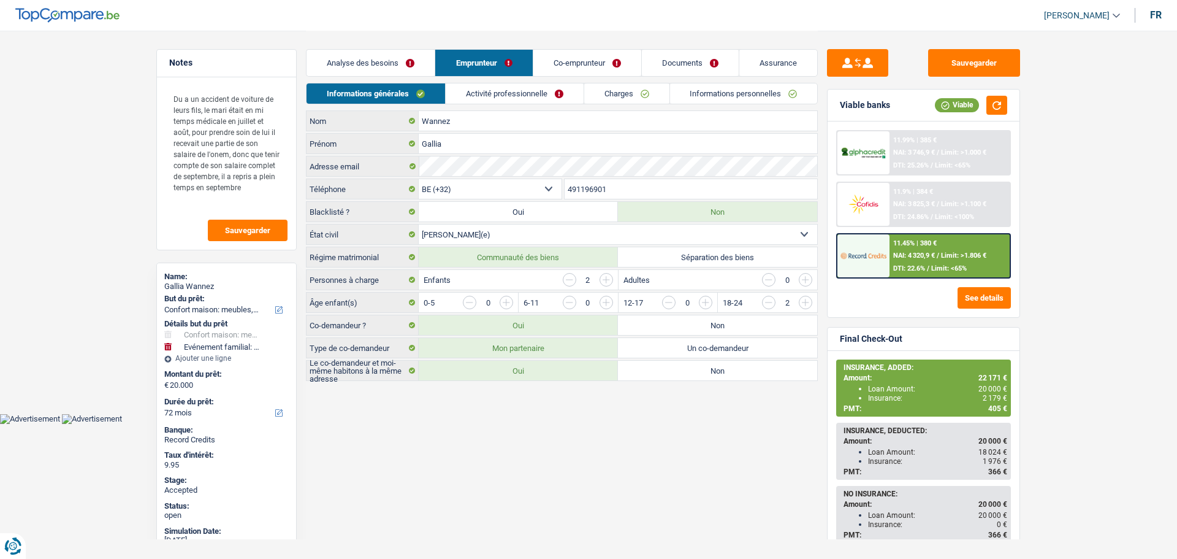
click at [571, 57] on link "Co-emprunteur" at bounding box center [588, 63] width 108 height 26
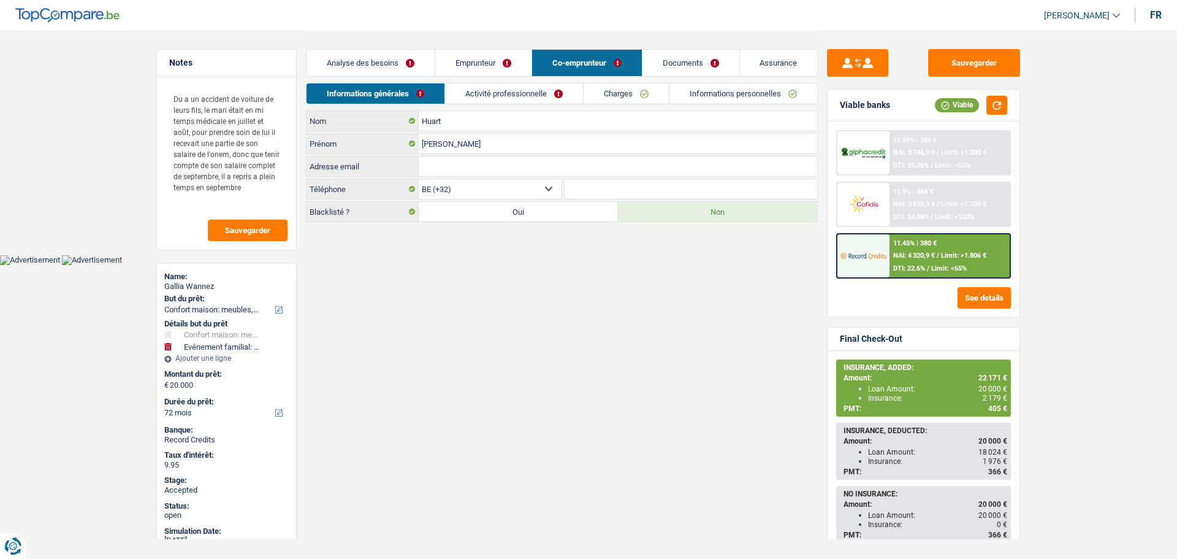
click at [672, 61] on link "Documents" at bounding box center [691, 63] width 97 height 26
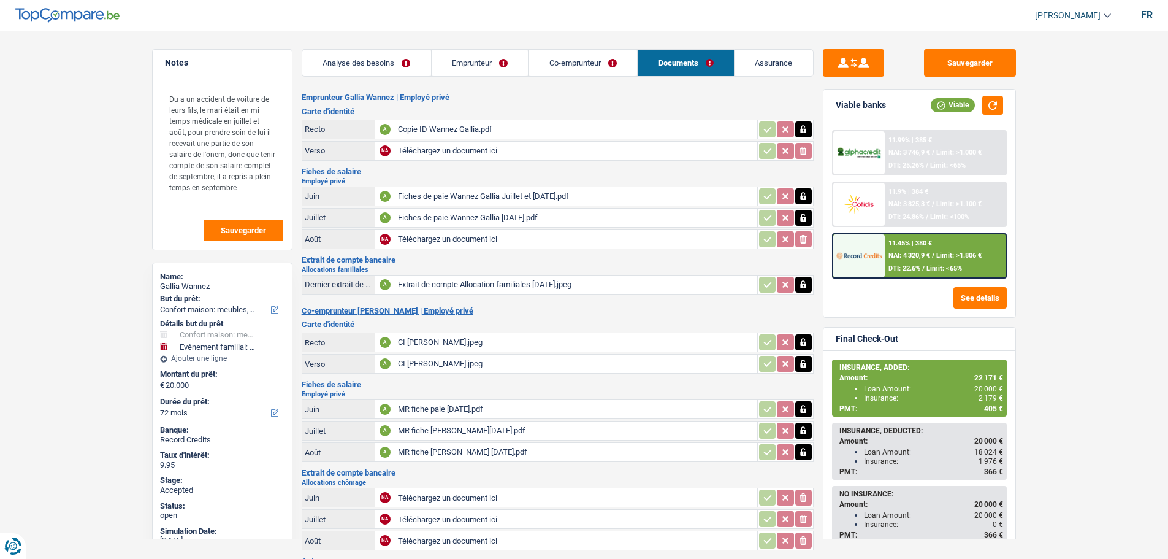
click at [442, 128] on div "Copie ID Wannez Gallia.pdf" at bounding box center [576, 129] width 357 height 18
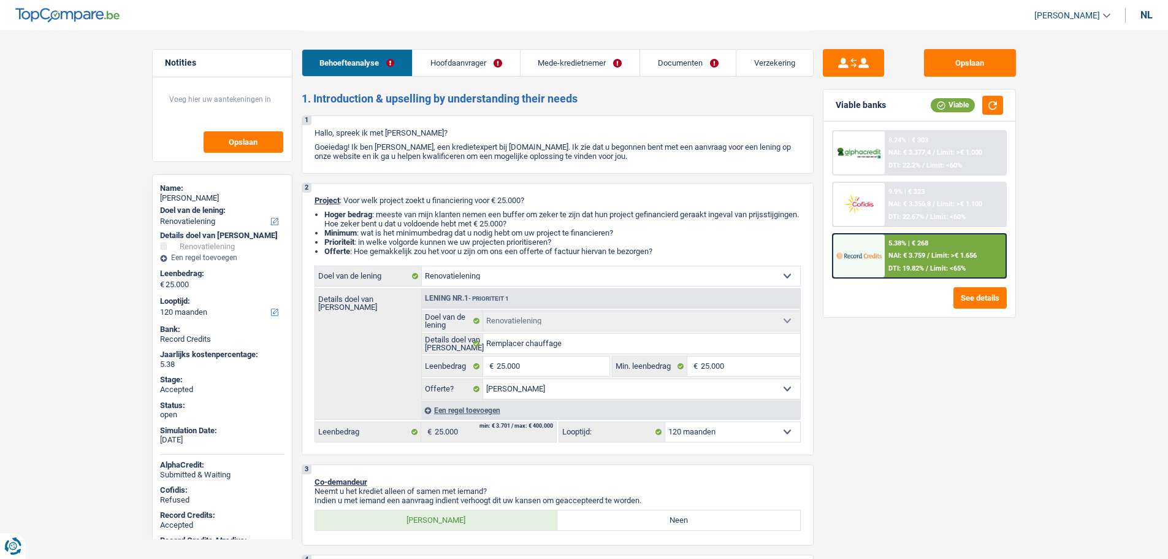
select select "renovation"
select select "120"
select select "renovation"
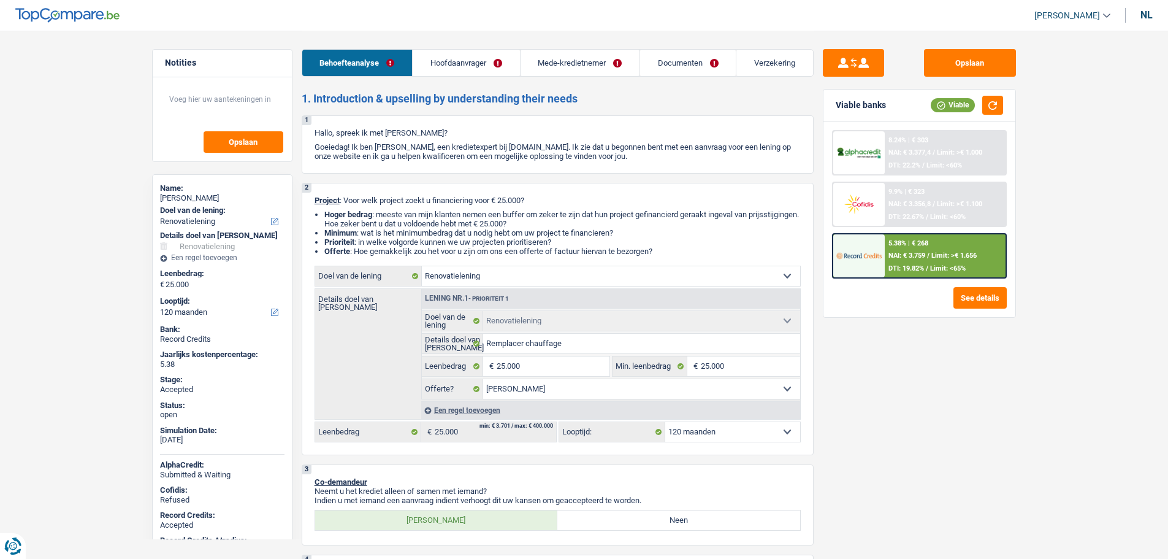
select select "yes"
select select "120"
select select "worker"
select select "netSalary"
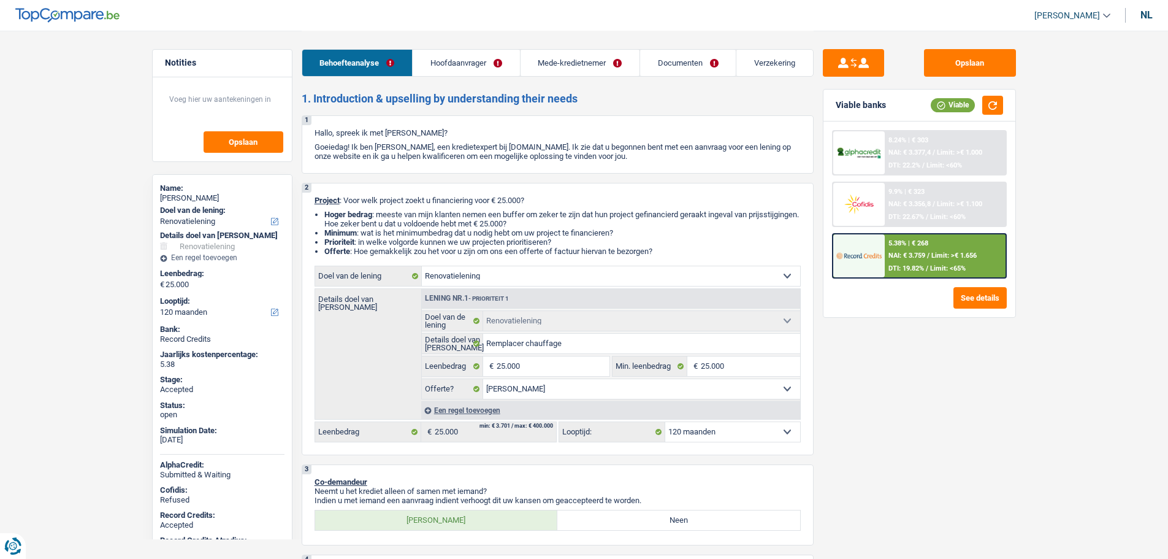
select select "familyAllowances"
select select "netSalary"
select select "ownerWithMortgage"
select select "mortgage"
select select "300"
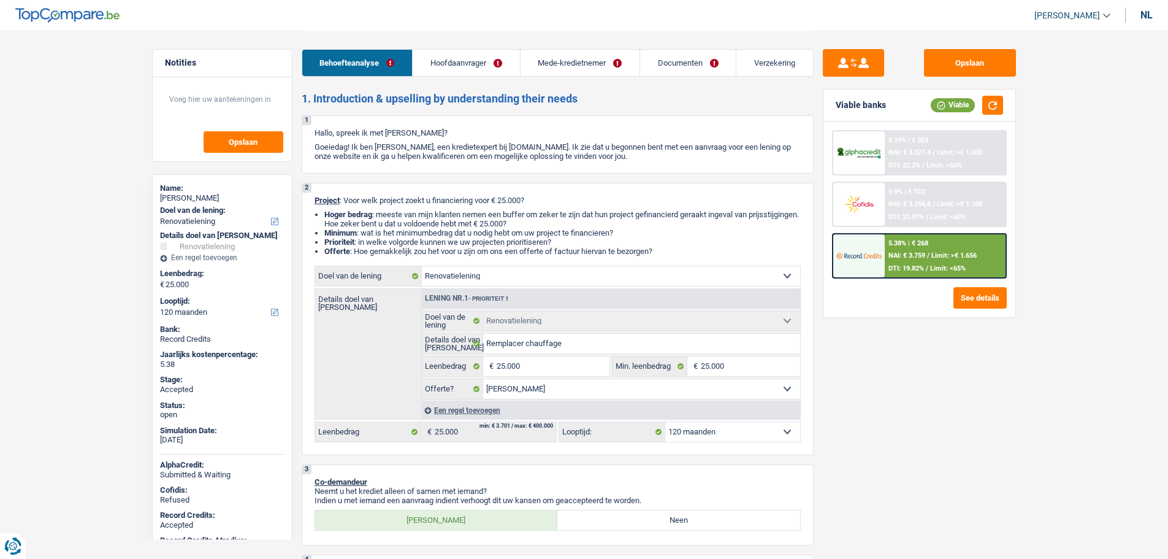
select select "mortgage"
select select "300"
select select "renovation"
select select "yes"
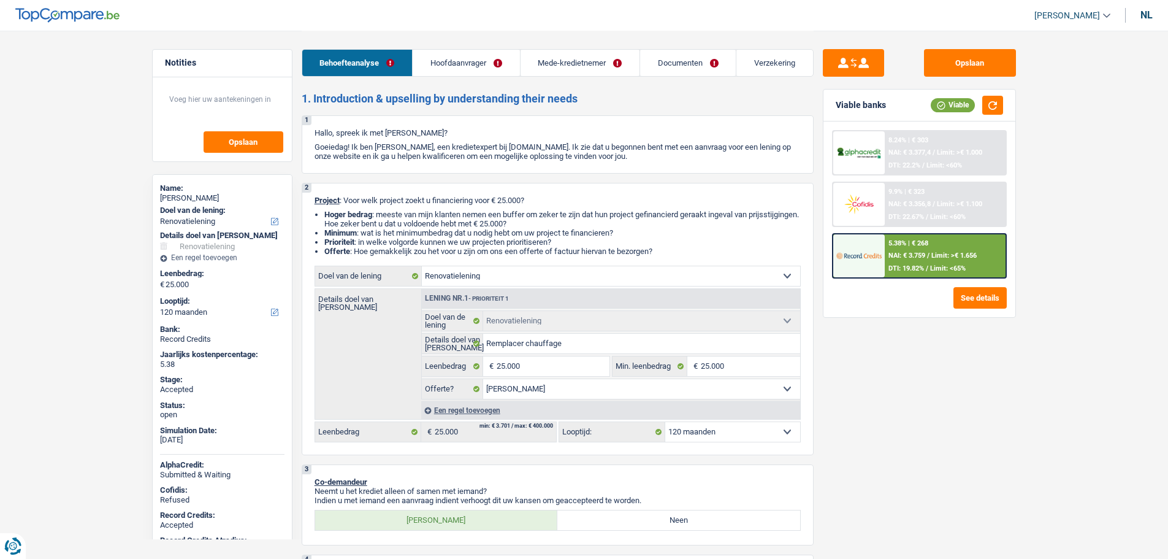
select select "120"
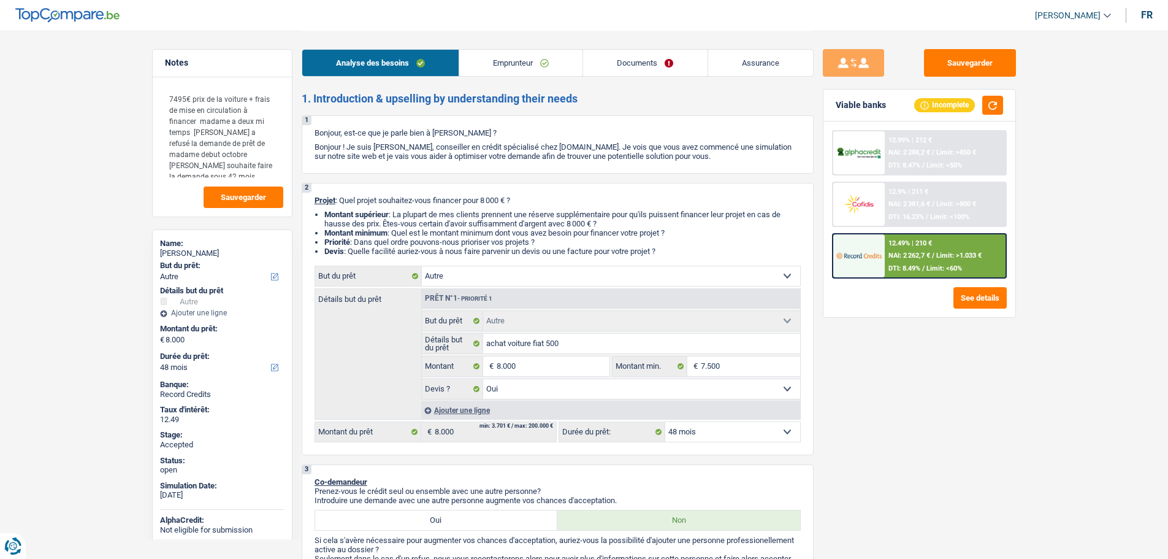
select select "other"
select select "48"
select select "other"
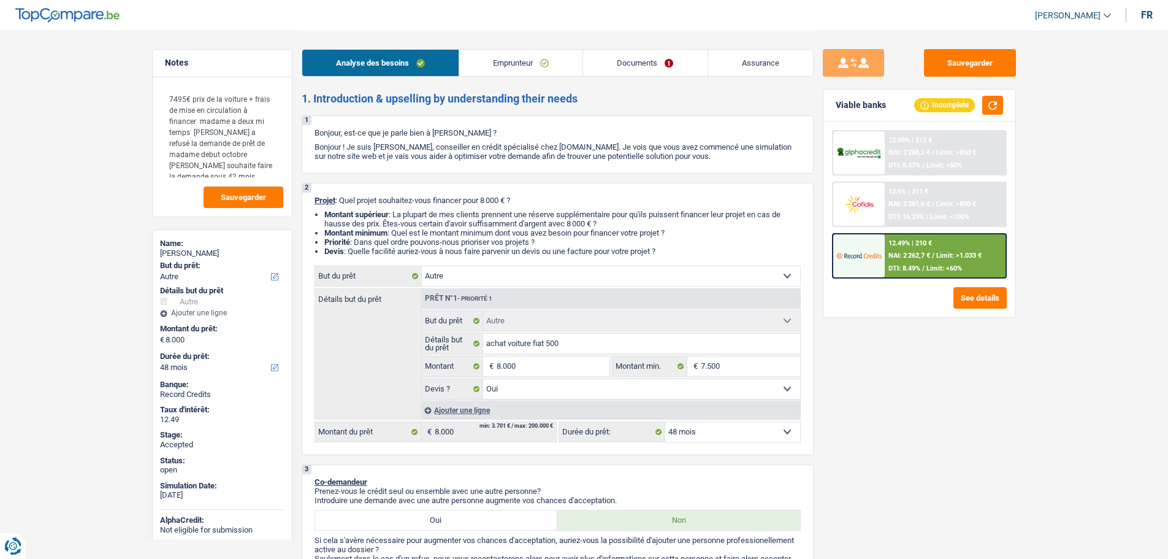
select select "yes"
select select "48"
select select "privateEmployee"
select select "mealVouchers"
select select "netSalary"
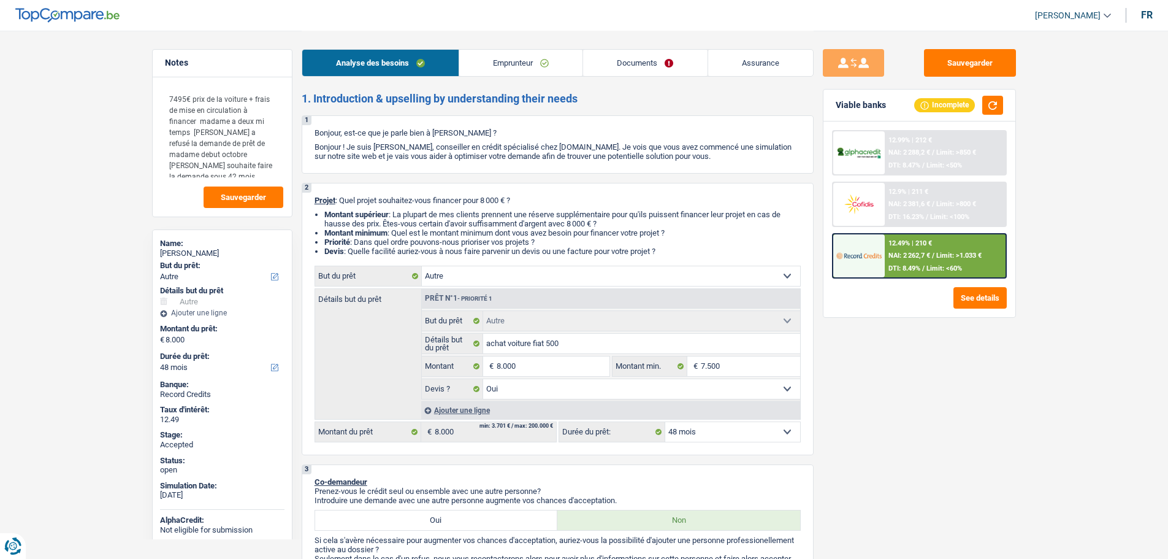
select select "netSalary"
select select "liveWithParents"
select select "other"
select select "yes"
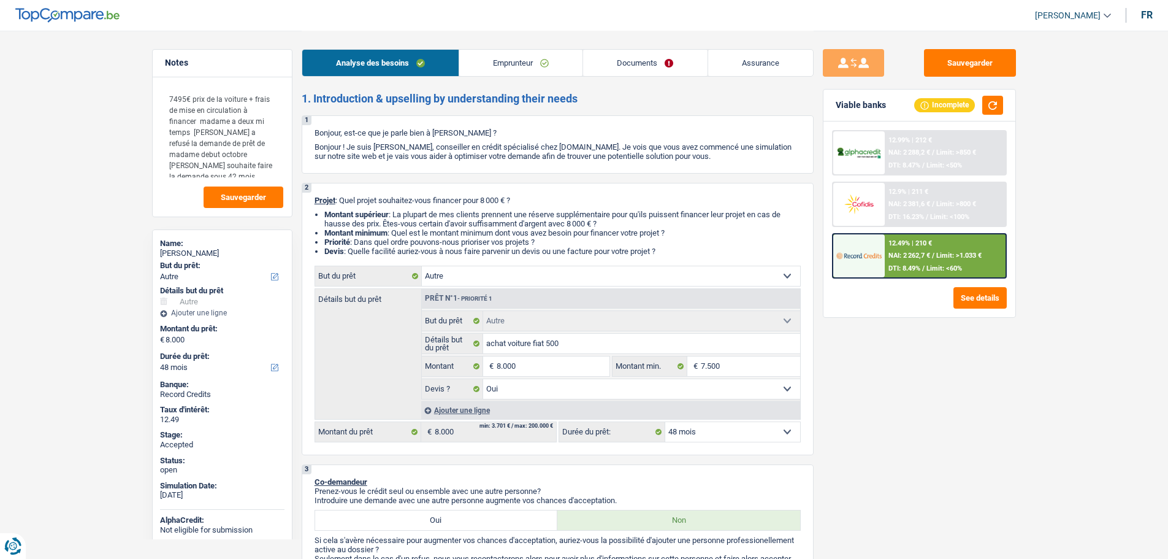
select select "48"
